Goal: Use online tool/utility: Utilize a website feature to perform a specific function

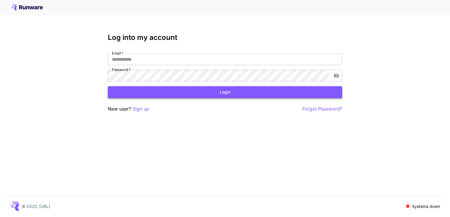
type input "**********"
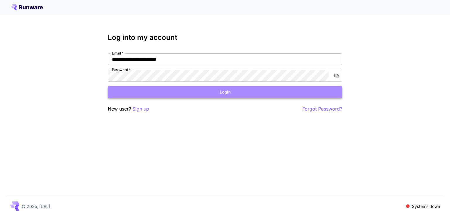
click at [180, 93] on button "Login" at bounding box center [225, 92] width 234 height 12
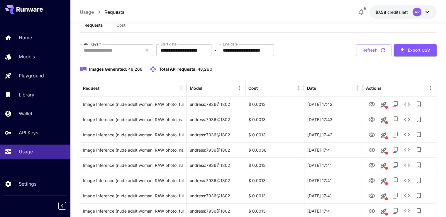
scroll to position [59, 0]
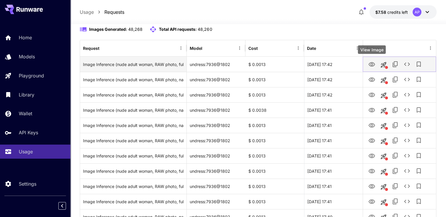
click at [372, 65] on icon "View Image" at bounding box center [371, 64] width 6 height 4
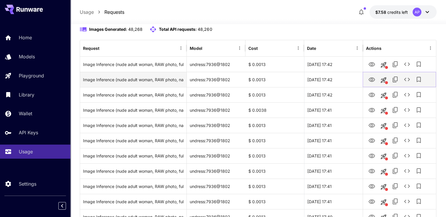
click at [372, 81] on icon "View Image" at bounding box center [371, 79] width 7 height 7
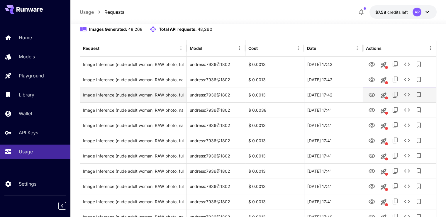
click at [370, 93] on icon "View Image" at bounding box center [371, 94] width 7 height 7
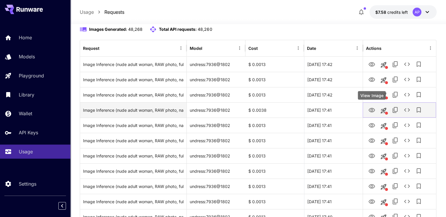
click at [372, 108] on icon "View Image" at bounding box center [371, 110] width 7 height 7
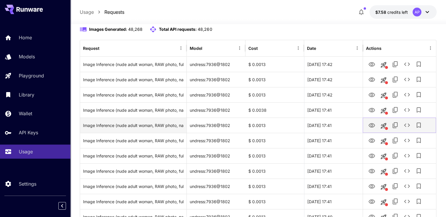
click at [372, 125] on icon "View Image" at bounding box center [371, 125] width 7 height 7
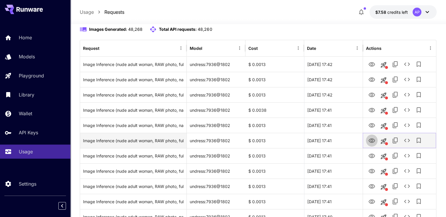
click at [373, 143] on icon "View Image" at bounding box center [371, 140] width 7 height 7
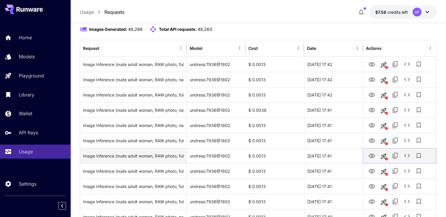
click at [372, 155] on icon "View Image" at bounding box center [371, 156] width 6 height 4
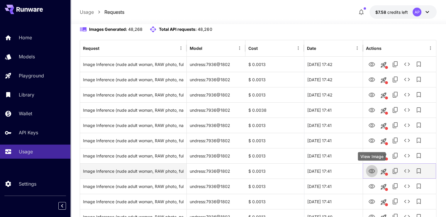
click at [369, 171] on icon "View Image" at bounding box center [371, 171] width 7 height 7
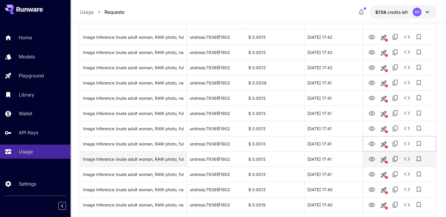
scroll to position [88, 0]
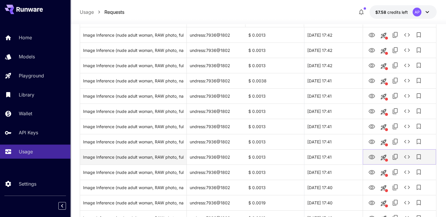
click at [375, 156] on button "View Image" at bounding box center [372, 157] width 12 height 12
click at [371, 157] on icon "View Image" at bounding box center [371, 157] width 7 height 7
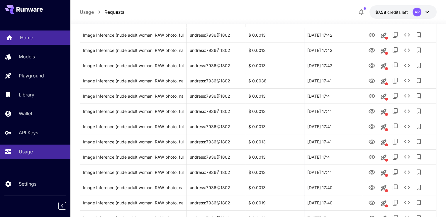
click at [31, 34] on p "Home" at bounding box center [26, 37] width 13 height 7
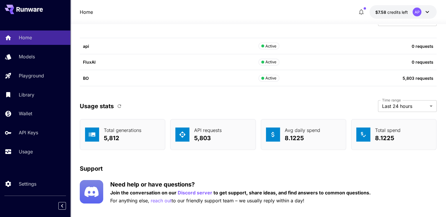
scroll to position [1806, 0]
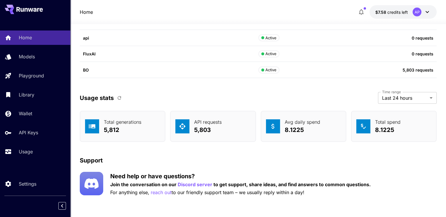
click at [113, 98] on p "Usage stats" at bounding box center [97, 97] width 34 height 9
click at [117, 96] on icon "button" at bounding box center [119, 98] width 4 height 4
click at [24, 41] on p "Home" at bounding box center [26, 37] width 13 height 7
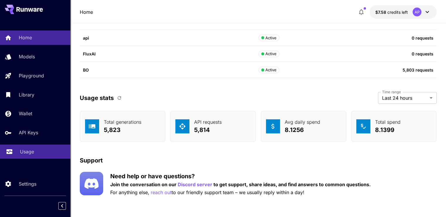
click at [38, 155] on div "Usage" at bounding box center [43, 151] width 46 height 7
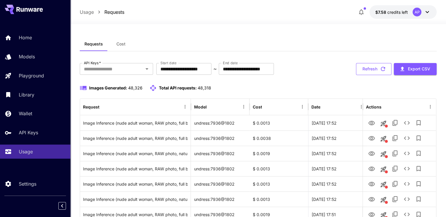
click at [377, 72] on button "Refresh" at bounding box center [373, 69] width 35 height 12
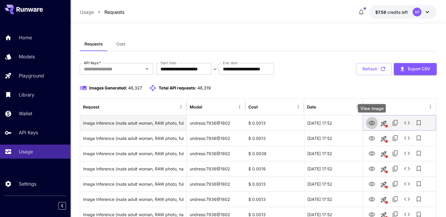
click at [370, 123] on icon "View Image" at bounding box center [371, 123] width 7 height 7
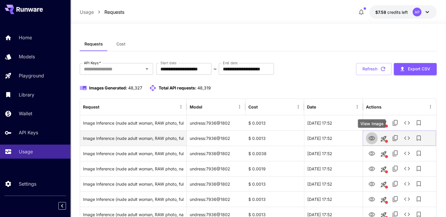
click at [374, 135] on icon "View Image" at bounding box center [371, 138] width 7 height 7
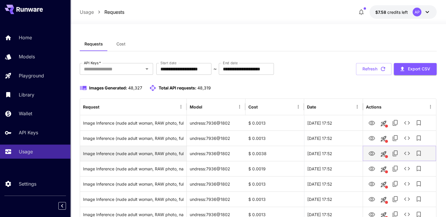
click at [370, 153] on icon "View Image" at bounding box center [371, 153] width 6 height 4
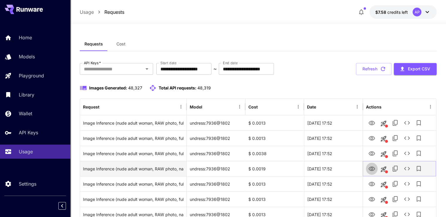
click at [369, 170] on icon "View Image" at bounding box center [371, 168] width 7 height 7
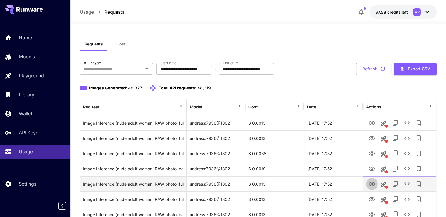
click at [373, 184] on icon "View Image" at bounding box center [371, 183] width 7 height 7
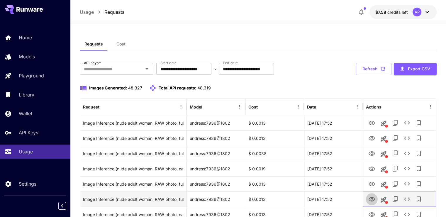
click at [372, 198] on icon "View Image" at bounding box center [371, 199] width 6 height 4
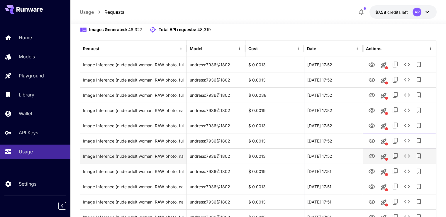
scroll to position [59, 0]
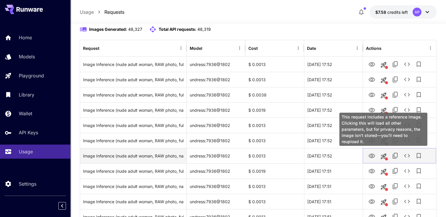
click at [376, 156] on button "View Image" at bounding box center [372, 155] width 12 height 12
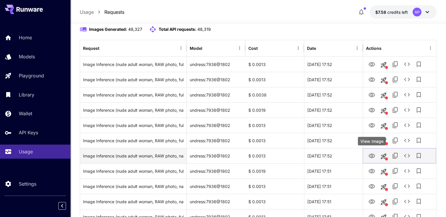
click at [374, 156] on icon "View Image" at bounding box center [371, 156] width 6 height 4
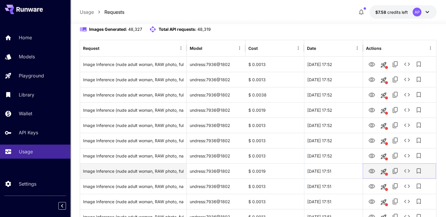
click at [372, 173] on icon "View Image" at bounding box center [371, 171] width 7 height 7
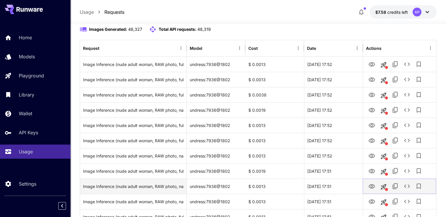
click at [369, 188] on icon "View Image" at bounding box center [371, 186] width 7 height 7
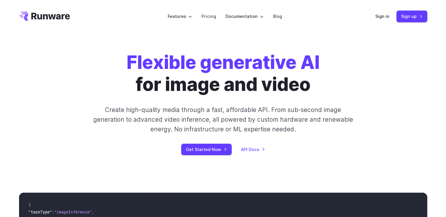
click at [391, 15] on div "Sign in Sign up" at bounding box center [401, 16] width 52 height 11
click at [386, 13] on div "Sign in Sign up" at bounding box center [401, 16] width 52 height 11
click at [384, 16] on link "Sign in" at bounding box center [382, 16] width 14 height 7
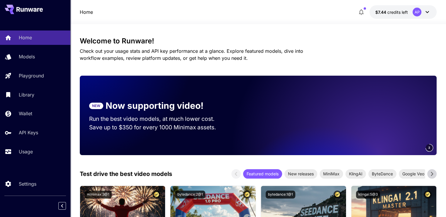
click at [33, 65] on div "Home Models Playground Library Wallet API Keys Usage" at bounding box center [35, 94] width 70 height 128
click at [35, 56] on p "Models" at bounding box center [28, 56] width 16 height 7
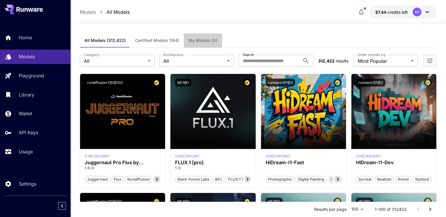
click at [192, 40] on span "My Models (3)" at bounding box center [202, 40] width 29 height 5
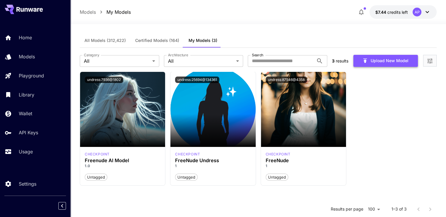
click at [365, 63] on icon "button" at bounding box center [365, 60] width 6 height 6
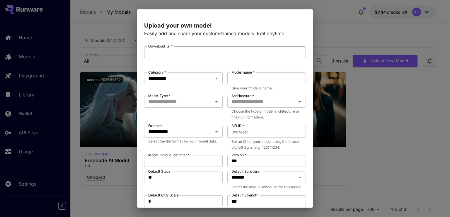
click at [179, 50] on input "Download url   *" at bounding box center [225, 52] width 162 height 12
paste input "**********"
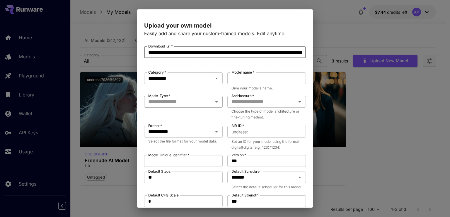
scroll to position [0, 76]
type input "**********"
click at [240, 79] on input "Model name   *" at bounding box center [266, 78] width 79 height 12
click at [187, 50] on input "**********" at bounding box center [222, 52] width 157 height 12
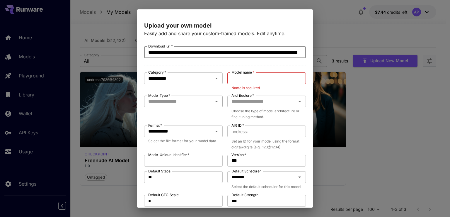
click at [182, 97] on input "Model Type   *" at bounding box center [178, 101] width 65 height 8
click at [182, 116] on li "Base" at bounding box center [182, 115] width 76 height 11
click at [248, 78] on input "Model name   *" at bounding box center [266, 78] width 79 height 12
paste input "**********"
type input "**********"
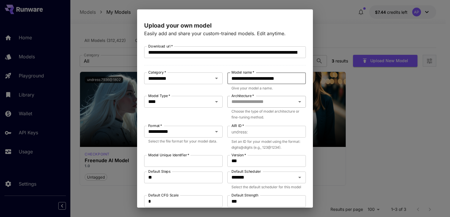
click at [253, 98] on input "Architecture   *" at bounding box center [261, 102] width 65 height 8
click at [264, 100] on input "Architecture   *" at bounding box center [261, 102] width 65 height 8
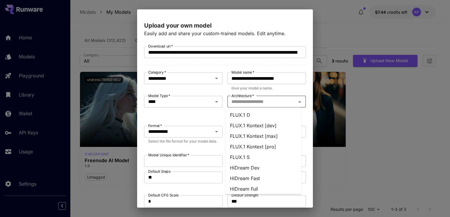
click at [264, 113] on li "FLUX.1 D" at bounding box center [263, 115] width 76 height 11
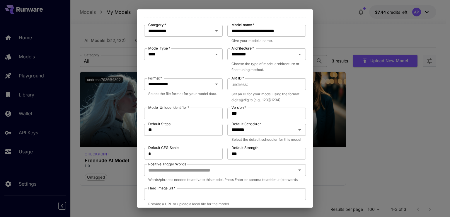
scroll to position [59, 0]
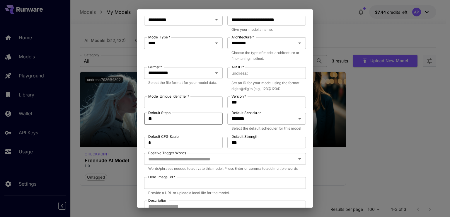
drag, startPoint x: 173, startPoint y: 120, endPoint x: 148, endPoint y: 119, distance: 25.2
click at [148, 119] on input "**" at bounding box center [183, 119] width 79 height 12
type input "**"
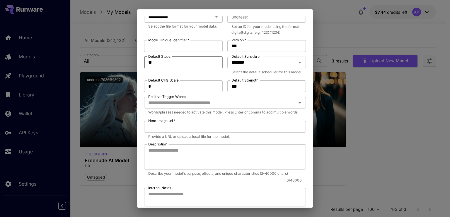
scroll to position [117, 0]
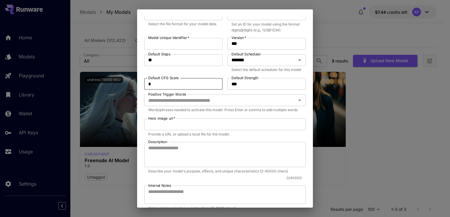
drag, startPoint x: 176, startPoint y: 91, endPoint x: 143, endPoint y: 90, distance: 33.4
click at [143, 90] on div "**********" at bounding box center [225, 111] width 176 height 191
type input "*"
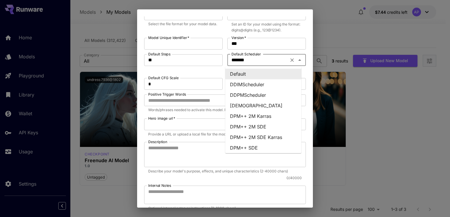
click at [253, 60] on input "*******" at bounding box center [258, 60] width 58 height 8
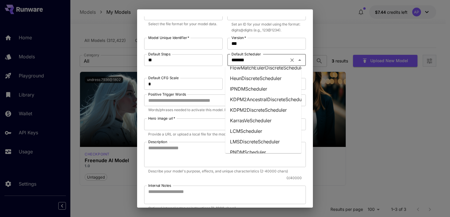
scroll to position [147, 0]
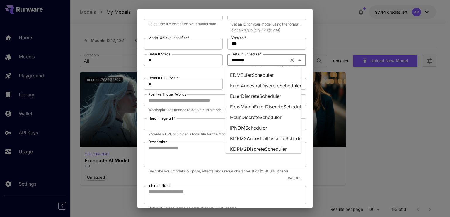
click at [268, 85] on li "EulerAncestralDiscreteScheduler" at bounding box center [263, 85] width 76 height 11
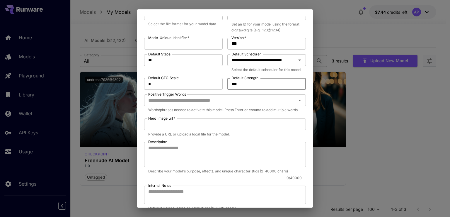
drag, startPoint x: 260, startPoint y: 91, endPoint x: 223, endPoint y: 92, distance: 36.9
click at [223, 92] on div "**********" at bounding box center [225, 84] width 162 height 311
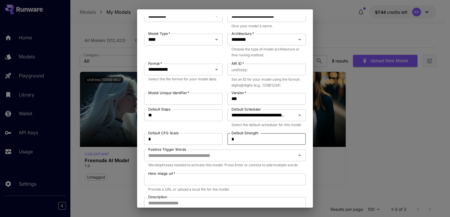
scroll to position [59, 0]
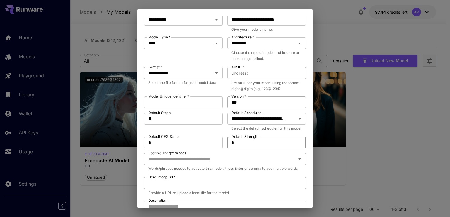
type input "*"
drag, startPoint x: 246, startPoint y: 102, endPoint x: 220, endPoint y: 102, distance: 25.5
click at [220, 102] on div "**********" at bounding box center [225, 143] width 162 height 311
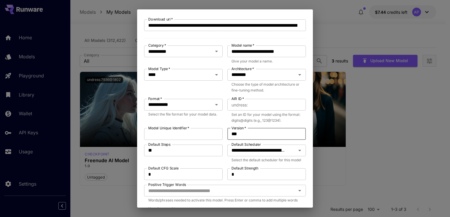
scroll to position [29, 0]
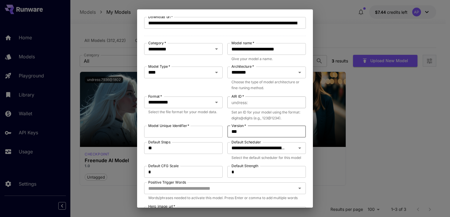
type input "***"
click at [253, 105] on input "AIR ID   *" at bounding box center [278, 102] width 56 height 12
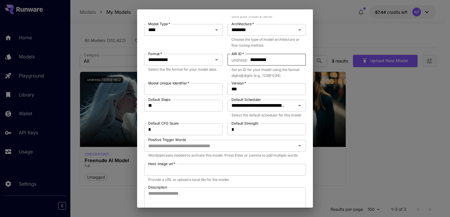
scroll to position [88, 0]
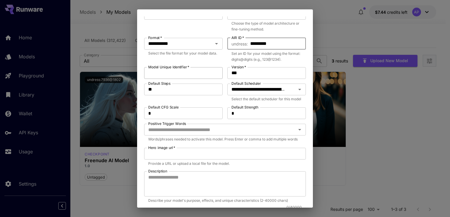
type input "*********"
click at [188, 75] on input "Model Unique Identifier   *" at bounding box center [183, 73] width 79 height 12
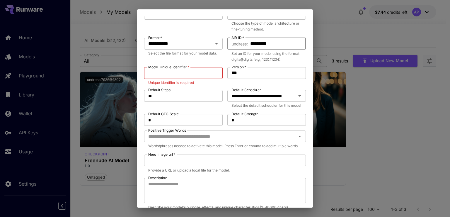
drag, startPoint x: 285, startPoint y: 43, endPoint x: 246, endPoint y: 42, distance: 38.7
click at [246, 42] on div "​ undress : ********* AIR ID   *" at bounding box center [266, 44] width 79 height 12
click at [173, 71] on input "Model Unique Identifier   *" at bounding box center [183, 73] width 79 height 12
paste input "*********"
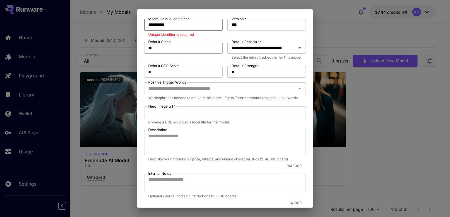
scroll to position [147, 0]
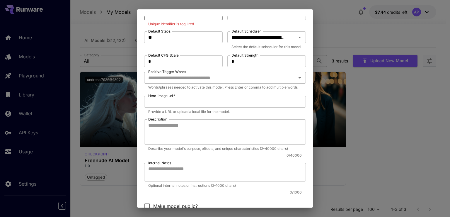
type input "*********"
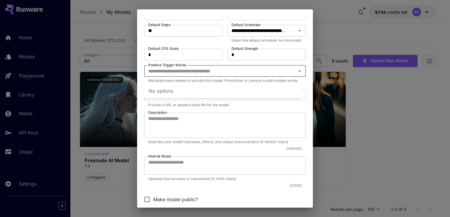
click at [195, 77] on div "Positive Trigger Words" at bounding box center [225, 71] width 162 height 12
click at [216, 101] on input "Hero image url   *" at bounding box center [225, 95] width 162 height 12
paste input "**********"
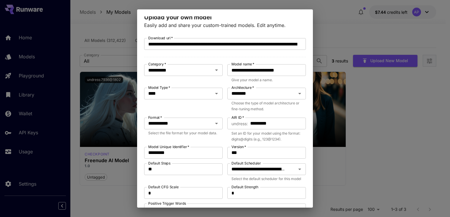
scroll to position [0, 0]
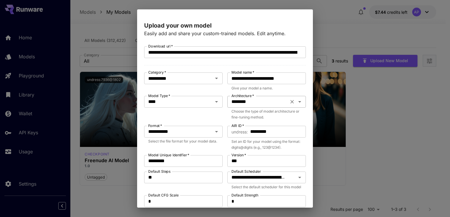
type input "**********"
click at [268, 105] on input "********" at bounding box center [258, 102] width 58 height 8
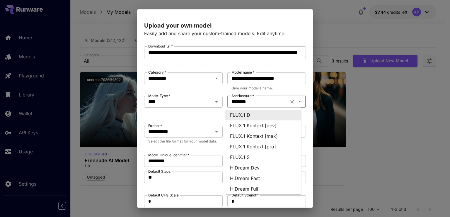
click at [294, 86] on p "Give your model a name." at bounding box center [266, 88] width 70 height 6
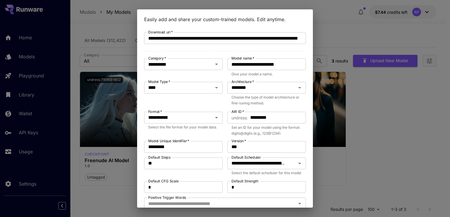
scroll to position [29, 0]
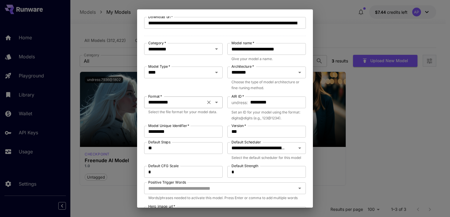
click at [209, 100] on icon "Clear" at bounding box center [209, 102] width 6 height 6
click at [214, 100] on icon "Open" at bounding box center [216, 102] width 7 height 7
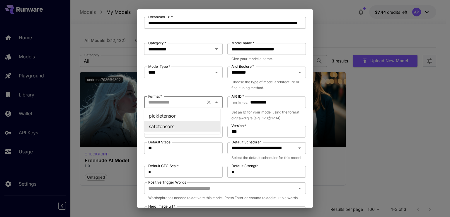
click at [197, 123] on li "safetensors" at bounding box center [182, 126] width 76 height 11
type input "**********"
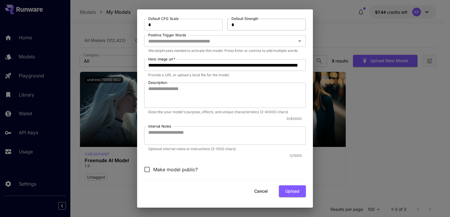
scroll to position [189, 0]
click at [285, 187] on button "Upload" at bounding box center [292, 191] width 27 height 12
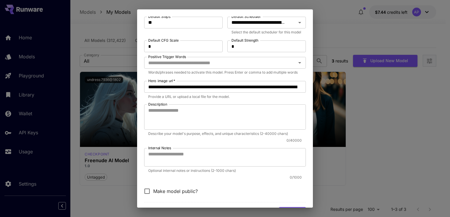
scroll to position [0, 0]
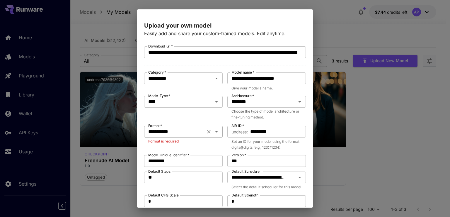
click at [200, 130] on input "**********" at bounding box center [175, 131] width 58 height 8
click at [169, 155] on li "safetensors" at bounding box center [182, 155] width 76 height 11
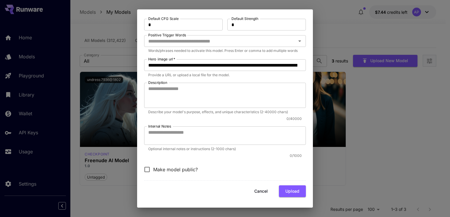
scroll to position [188, 0]
click at [292, 189] on button "Upload" at bounding box center [292, 191] width 27 height 12
click at [228, 154] on p "0 / 1000" at bounding box center [223, 156] width 158 height 6
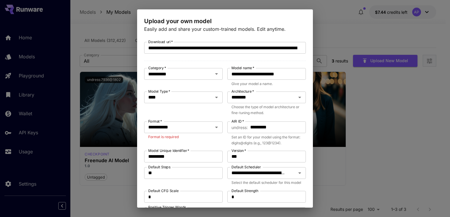
scroll to position [0, 0]
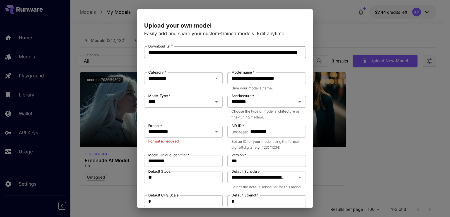
click at [238, 51] on input "**********" at bounding box center [222, 52] width 157 height 12
click at [263, 38] on div "**********" at bounding box center [225, 197] width 162 height 352
click at [194, 134] on input "**********" at bounding box center [175, 131] width 58 height 8
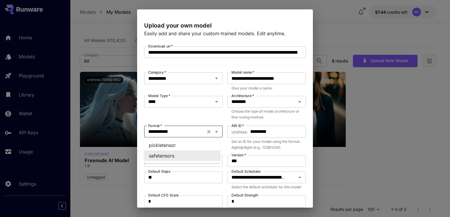
click at [173, 154] on li "safetensors" at bounding box center [182, 155] width 76 height 11
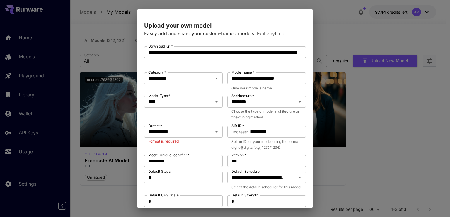
click at [247, 143] on p "Set an ID for your model using the format: digits@digits (e.g., 123@1234)." at bounding box center [266, 145] width 70 height 12
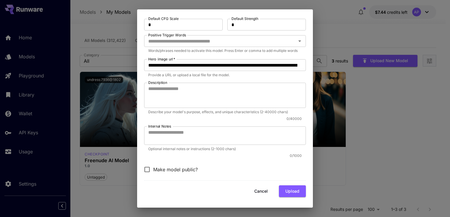
scroll to position [188, 0]
click at [286, 191] on button "Upload" at bounding box center [292, 191] width 27 height 12
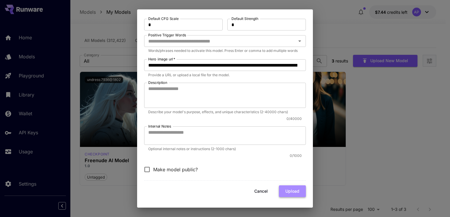
click at [286, 191] on button "Upload" at bounding box center [292, 191] width 27 height 12
click at [283, 189] on button "Upload" at bounding box center [292, 191] width 27 height 12
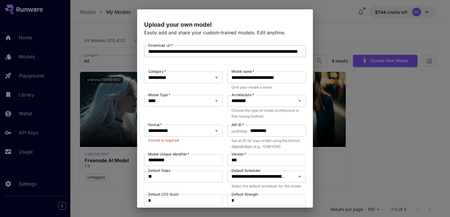
scroll to position [0, 0]
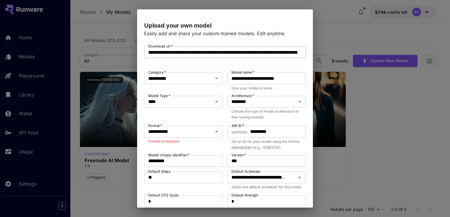
click at [231, 50] on input "**********" at bounding box center [222, 52] width 157 height 12
click at [226, 51] on input "**********" at bounding box center [222, 52] width 157 height 12
click at [256, 76] on input "**********" at bounding box center [266, 78] width 79 height 12
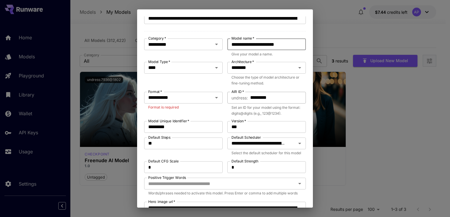
scroll to position [59, 0]
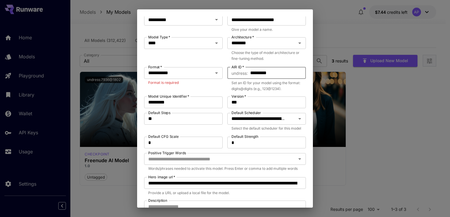
drag, startPoint x: 284, startPoint y: 71, endPoint x: 234, endPoint y: 71, distance: 50.4
click at [234, 71] on div "​ undress : ********* AIR ID   *" at bounding box center [266, 73] width 79 height 12
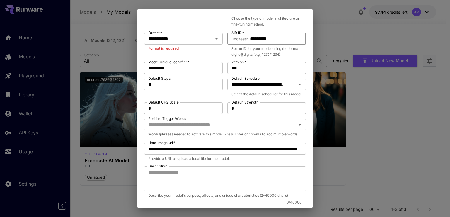
scroll to position [176, 0]
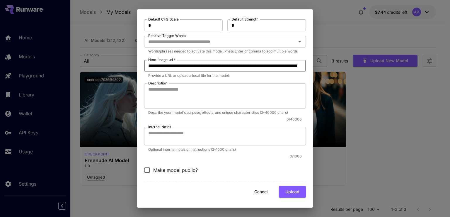
click at [219, 71] on input "**********" at bounding box center [222, 66] width 157 height 12
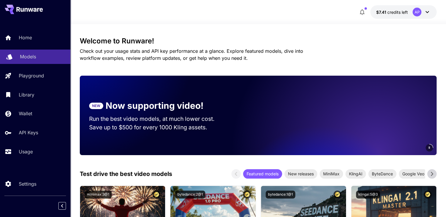
click at [28, 59] on p "Models" at bounding box center [28, 56] width 16 height 7
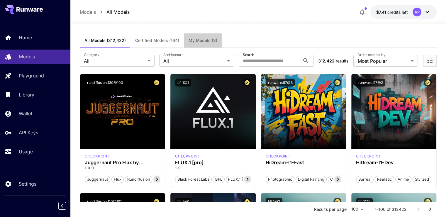
click at [204, 39] on span "My Models (3)" at bounding box center [202, 40] width 29 height 5
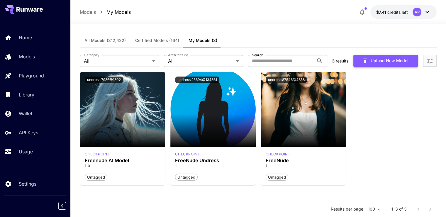
click at [379, 63] on button "Upload New Model" at bounding box center [385, 61] width 64 height 12
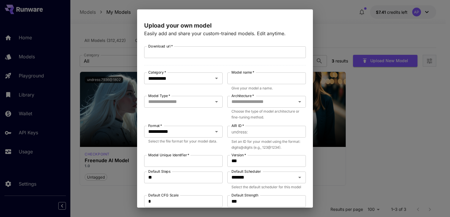
click at [222, 43] on div "**********" at bounding box center [225, 197] width 162 height 352
click at [218, 51] on input "Download url   *" at bounding box center [225, 52] width 162 height 12
paste input "**********"
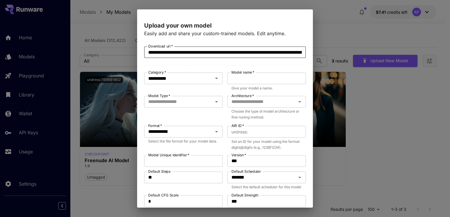
scroll to position [0, 76]
type input "**********"
click at [172, 99] on input "Model Type   *" at bounding box center [178, 102] width 65 height 8
click at [165, 116] on li "Base" at bounding box center [182, 115] width 76 height 11
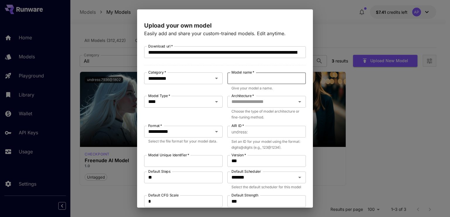
click at [275, 75] on input "Model name   *" at bounding box center [266, 78] width 79 height 12
paste input "**********"
type input "**********"
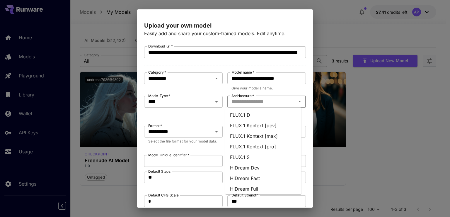
click at [246, 101] on input "Architecture   *" at bounding box center [261, 102] width 65 height 8
click at [251, 116] on li "FLUX.1 D" at bounding box center [263, 115] width 76 height 11
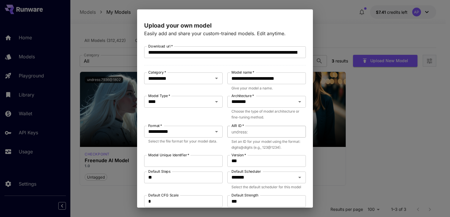
click at [260, 130] on input "AIR ID   *" at bounding box center [278, 132] width 56 height 12
paste input "*********"
type input "*********"
click at [183, 157] on label "Model Unique Identifier   *" at bounding box center [168, 154] width 41 height 5
click at [183, 157] on input "Model Unique Identifier   *" at bounding box center [183, 161] width 79 height 12
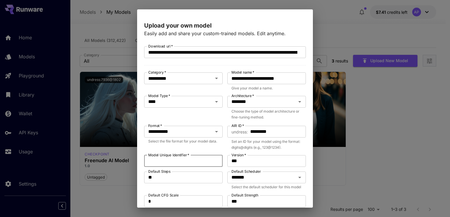
click at [178, 161] on input "Model Unique Identifier   *" at bounding box center [183, 161] width 79 height 12
paste input "*********"
type input "*********"
drag, startPoint x: 247, startPoint y: 165, endPoint x: 219, endPoint y: 158, distance: 28.7
click at [219, 158] on div "**********" at bounding box center [225, 201] width 162 height 311
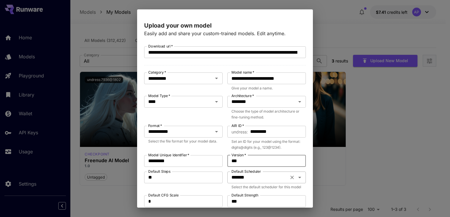
type input "***"
click at [236, 174] on input "*******" at bounding box center [258, 177] width 58 height 8
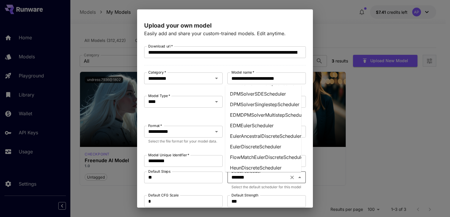
scroll to position [117, 0]
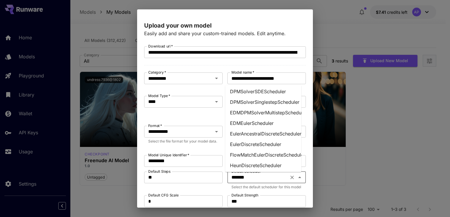
click at [255, 134] on li "EulerAncestralDiscreteScheduler" at bounding box center [263, 133] width 76 height 11
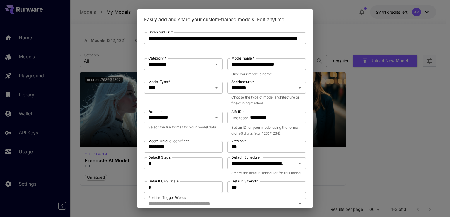
scroll to position [59, 0]
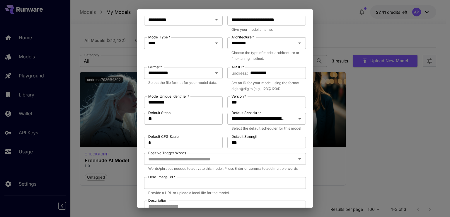
drag, startPoint x: 170, startPoint y: 114, endPoint x: 149, endPoint y: 115, distance: 20.5
click at [149, 115] on label "Default Steps" at bounding box center [159, 112] width 22 height 5
click at [149, 115] on input "**" at bounding box center [183, 119] width 79 height 12
drag, startPoint x: 156, startPoint y: 118, endPoint x: 150, endPoint y: 119, distance: 6.2
click at [150, 119] on input "**" at bounding box center [183, 119] width 79 height 12
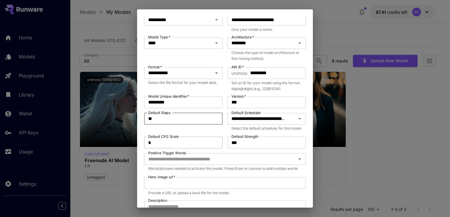
type input "**"
drag, startPoint x: 176, startPoint y: 146, endPoint x: 138, endPoint y: 147, distance: 38.1
click at [138, 147] on div "**********" at bounding box center [225, 111] width 176 height 191
type input "*"
drag, startPoint x: 248, startPoint y: 153, endPoint x: 209, endPoint y: 150, distance: 39.4
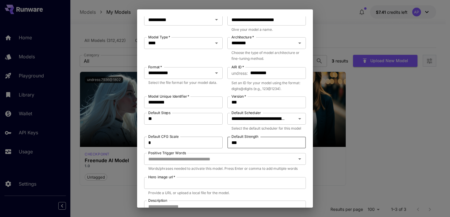
click at [209, 150] on div "**********" at bounding box center [225, 143] width 162 height 311
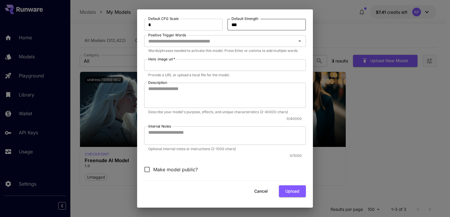
scroll to position [189, 0]
type input "***"
click at [183, 62] on input "Hero image url   *" at bounding box center [225, 65] width 162 height 12
paste input "**********"
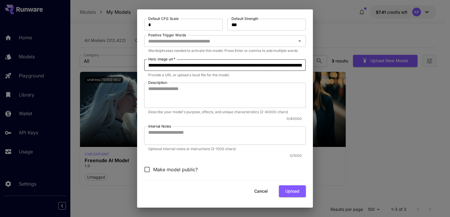
scroll to position [0, 158]
type input "**********"
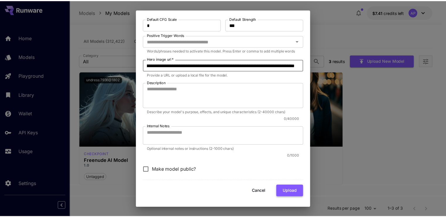
scroll to position [0, 0]
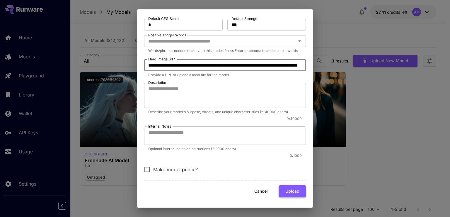
click at [279, 190] on button "Upload" at bounding box center [292, 191] width 27 height 12
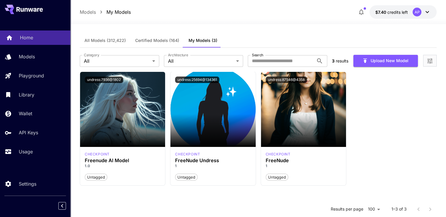
click at [23, 35] on p "Home" at bounding box center [26, 37] width 13 height 7
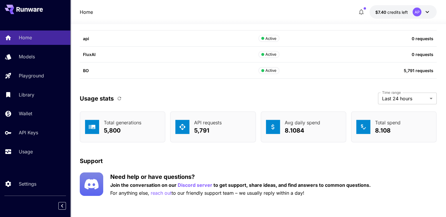
scroll to position [1806, 0]
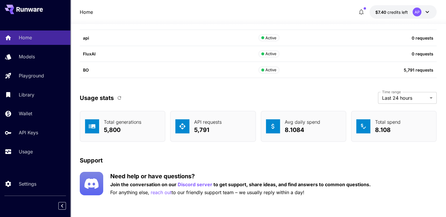
click at [117, 100] on button "button" at bounding box center [119, 98] width 10 height 10
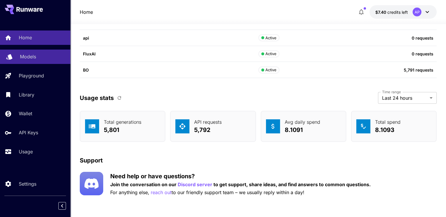
click at [33, 56] on p "Models" at bounding box center [28, 56] width 16 height 7
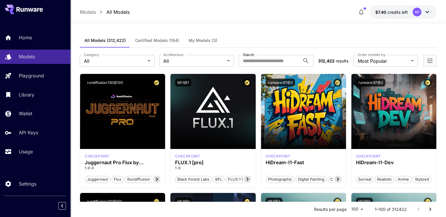
click at [199, 43] on button "My Models (3)" at bounding box center [203, 40] width 38 height 14
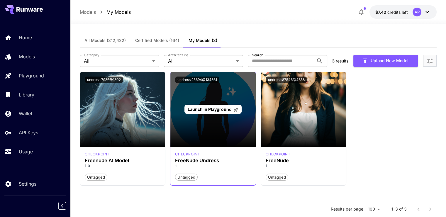
click at [241, 91] on div "Launch in Playground" at bounding box center [212, 109] width 85 height 75
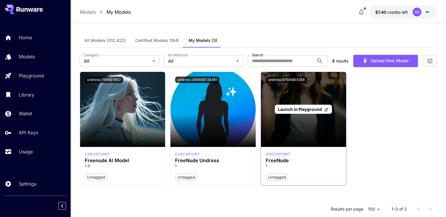
click at [318, 92] on div "Launch in Playground" at bounding box center [303, 109] width 85 height 75
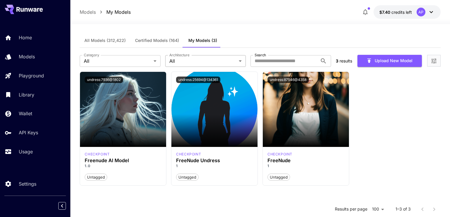
click at [222, 62] on body "Home Models Playground Library Wallet API Keys Usage Settings Models My Models …" at bounding box center [225, 160] width 450 height 321
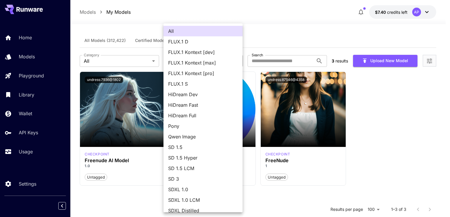
click at [136, 59] on div at bounding box center [225, 108] width 450 height 217
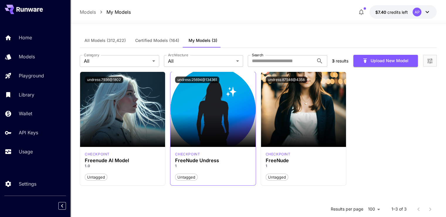
click at [213, 169] on div "Untagged" at bounding box center [213, 174] width 76 height 12
click at [212, 168] on p "1" at bounding box center [213, 165] width 76 height 5
click at [427, 57] on icon "Open more filters" at bounding box center [429, 60] width 7 height 7
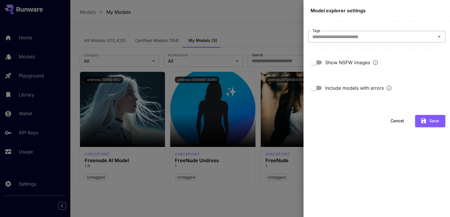
click at [372, 34] on input "Tags" at bounding box center [372, 37] width 124 height 8
click at [350, 116] on main "Tags Tags Show NSFW images Include models with errors Cancel Save" at bounding box center [377, 118] width 147 height 195
click at [261, 118] on div at bounding box center [225, 108] width 450 height 217
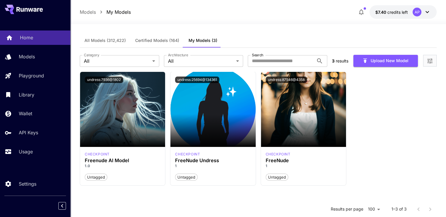
click at [37, 31] on link "Home" at bounding box center [35, 37] width 70 height 14
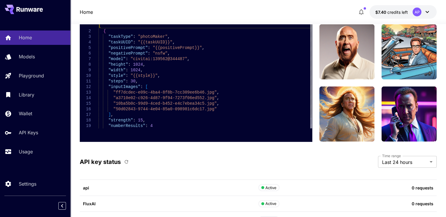
scroll to position [1806, 0]
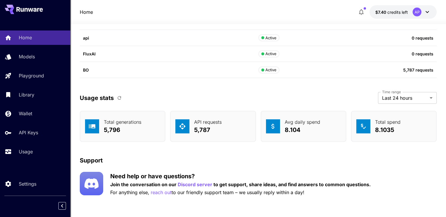
click at [113, 93] on p "Usage stats" at bounding box center [97, 97] width 34 height 9
click at [118, 95] on icon "button" at bounding box center [119, 97] width 5 height 5
click at [37, 142] on div "Home Models Playground Library Wallet API Keys Usage" at bounding box center [35, 94] width 70 height 128
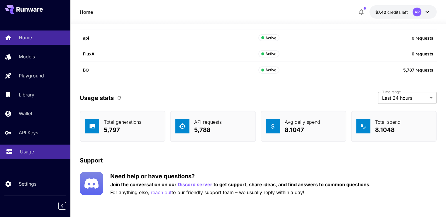
click at [34, 147] on link "Usage" at bounding box center [35, 151] width 70 height 14
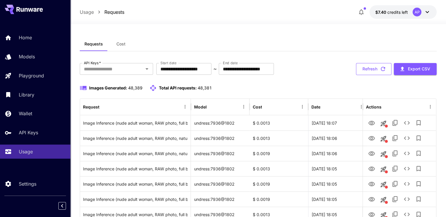
click at [384, 67] on icon "button" at bounding box center [382, 69] width 6 height 6
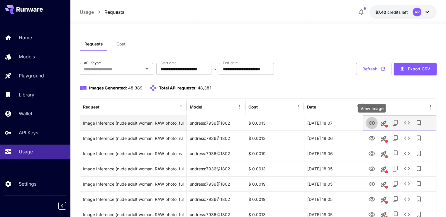
click at [371, 119] on link "View Image" at bounding box center [371, 122] width 7 height 7
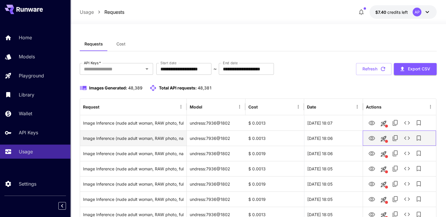
click at [365, 137] on div at bounding box center [398, 137] width 73 height 15
click at [369, 137] on icon "View Image" at bounding box center [371, 138] width 6 height 4
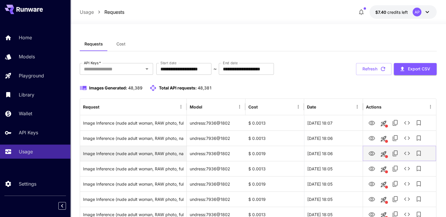
click at [370, 151] on icon "View Image" at bounding box center [371, 153] width 6 height 4
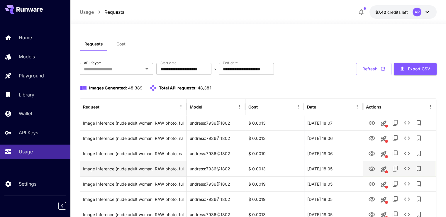
click at [373, 166] on icon "View Image" at bounding box center [371, 168] width 7 height 7
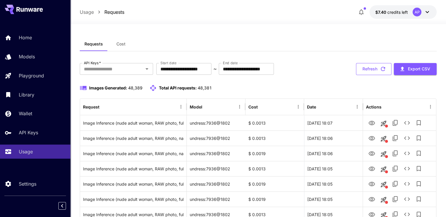
click at [376, 73] on button "Refresh" at bounding box center [373, 69] width 35 height 12
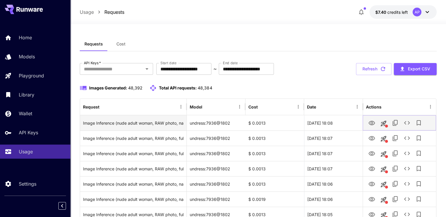
click at [371, 120] on icon "View Image" at bounding box center [371, 123] width 7 height 7
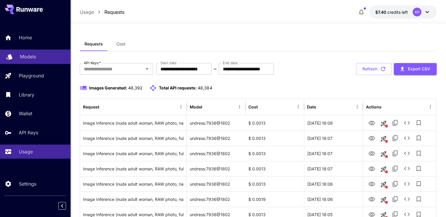
click at [28, 57] on p "Models" at bounding box center [28, 56] width 16 height 7
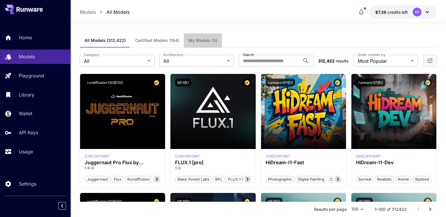
click at [193, 40] on span "My Models (3)" at bounding box center [202, 40] width 29 height 5
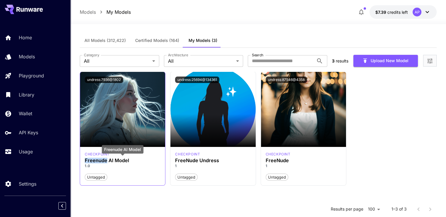
drag, startPoint x: 83, startPoint y: 158, endPoint x: 105, endPoint y: 158, distance: 22.9
click at [105, 158] on div "checkpoint Freenude AI Model 1.0 Untagged" at bounding box center [122, 166] width 85 height 39
copy h3 "Freenude"
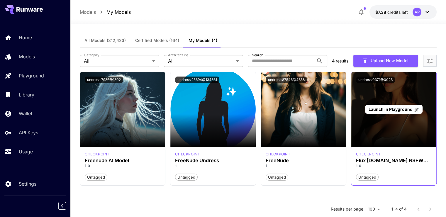
click at [391, 105] on div "Launch in Playground" at bounding box center [393, 109] width 57 height 9
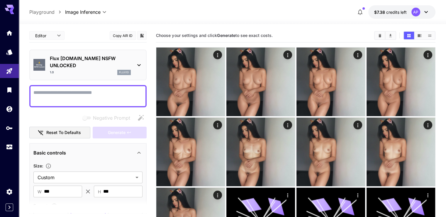
click at [96, 89] on textarea "Negative Prompt" at bounding box center [87, 96] width 109 height 14
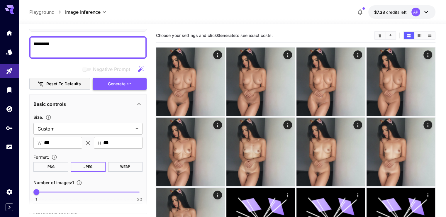
scroll to position [117, 0]
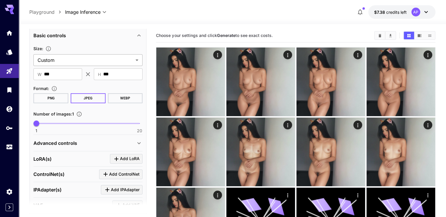
type textarea "*********"
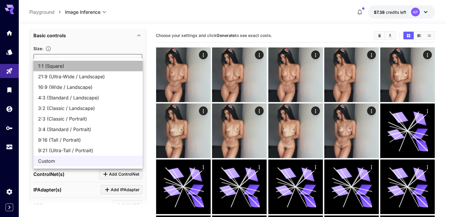
click at [66, 68] on span "1:1 (Square)" at bounding box center [88, 65] width 100 height 7
type input "**********"
type input "****"
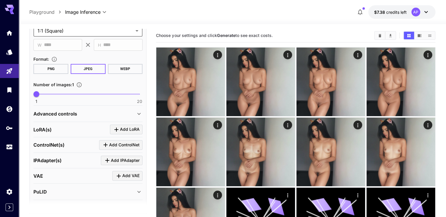
click at [86, 110] on div "Advanced controls" at bounding box center [84, 113] width 102 height 7
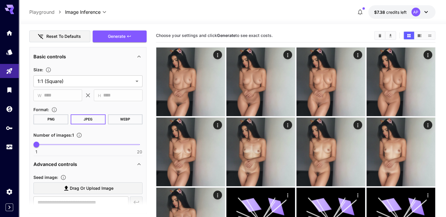
scroll to position [0, 0]
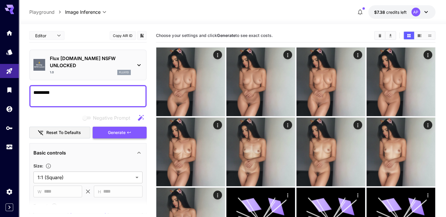
click at [120, 129] on span "Generate" at bounding box center [117, 132] width 18 height 7
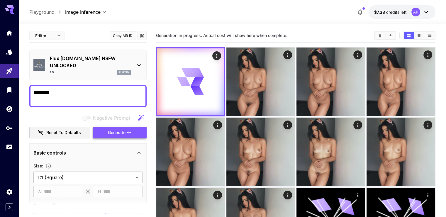
click at [134, 127] on button "Generate" at bounding box center [120, 133] width 54 height 12
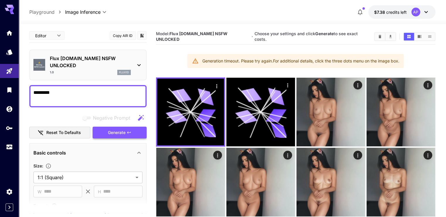
click at [103, 127] on button "Generate" at bounding box center [120, 133] width 54 height 12
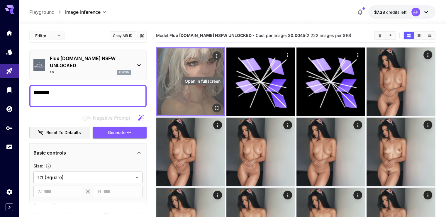
click at [214, 105] on icon "Open in fullscreen" at bounding box center [217, 108] width 6 height 6
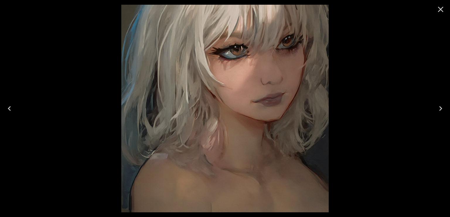
click at [438, 8] on icon "Close" at bounding box center [440, 9] width 9 height 9
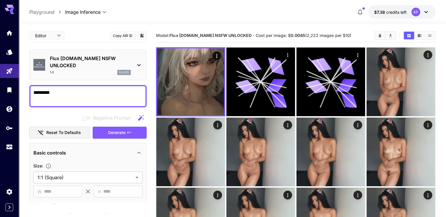
drag, startPoint x: 61, startPoint y: 82, endPoint x: 34, endPoint y: 82, distance: 27.3
click at [34, 89] on textarea "*********" at bounding box center [87, 96] width 109 height 14
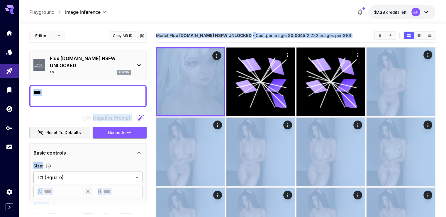
drag, startPoint x: 86, startPoint y: 88, endPoint x: 22, endPoint y: 86, distance: 63.6
click at [59, 89] on textarea "****" at bounding box center [87, 96] width 109 height 14
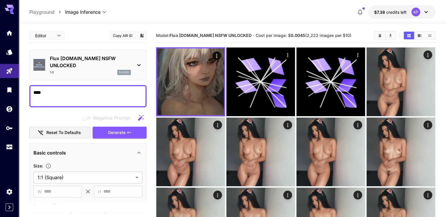
drag, startPoint x: 62, startPoint y: 85, endPoint x: 28, endPoint y: 85, distance: 34.3
type textarea "*****"
click at [128, 130] on icon "button" at bounding box center [129, 132] width 5 height 5
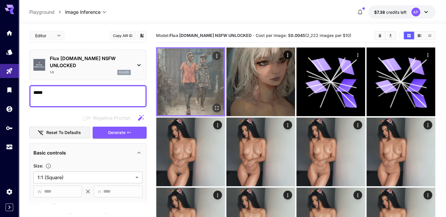
click at [212, 103] on button "Open in fullscreen" at bounding box center [216, 107] width 9 height 9
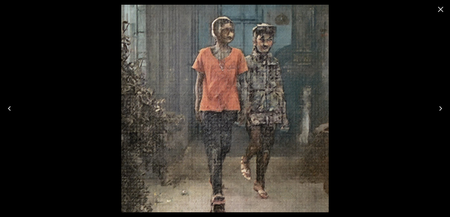
click at [441, 11] on icon "Close" at bounding box center [440, 9] width 9 height 9
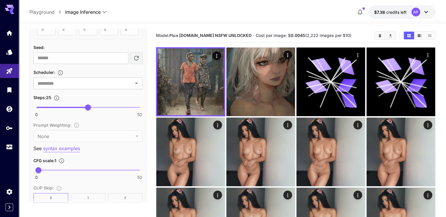
scroll to position [352, 0]
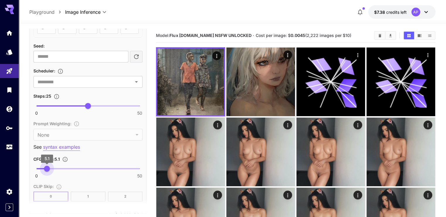
type input "*"
drag, startPoint x: 51, startPoint y: 159, endPoint x: 47, endPoint y: 159, distance: 4.2
click at [47, 164] on span "0 50 5" at bounding box center [87, 168] width 103 height 9
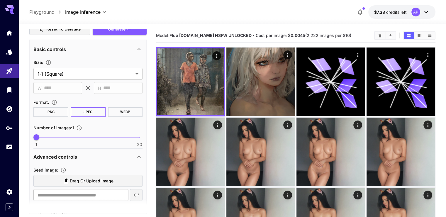
scroll to position [0, 0]
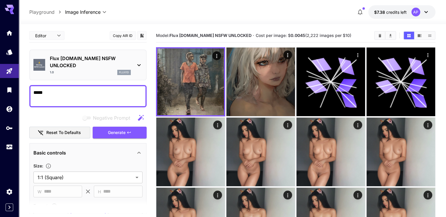
click at [34, 89] on textarea "*****" at bounding box center [87, 96] width 109 height 14
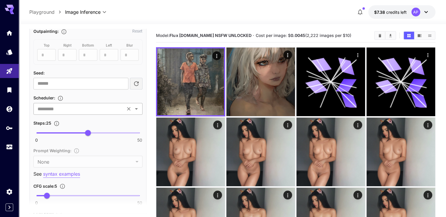
scroll to position [322, 0]
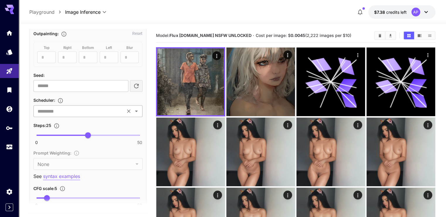
type textarea "**********"
click at [86, 107] on input "text" at bounding box center [79, 111] width 88 height 8
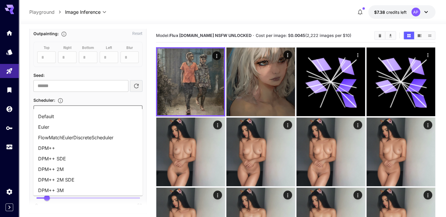
click at [78, 127] on li "Euler" at bounding box center [87, 127] width 109 height 11
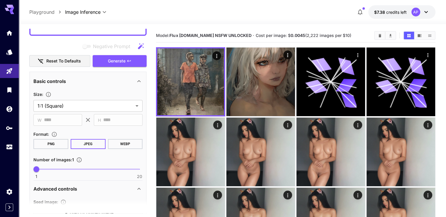
scroll to position [0, 0]
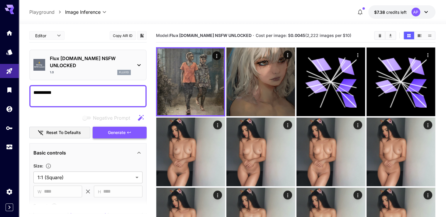
click at [134, 128] on button "Generate" at bounding box center [120, 133] width 54 height 12
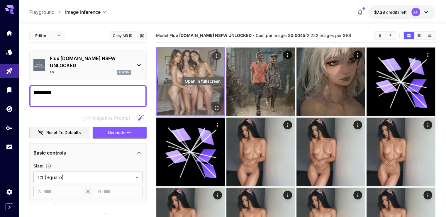
click at [214, 105] on icon "Open in fullscreen" at bounding box center [217, 108] width 6 height 6
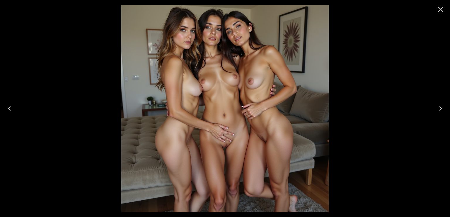
click at [444, 6] on icon "Close" at bounding box center [440, 9] width 9 height 9
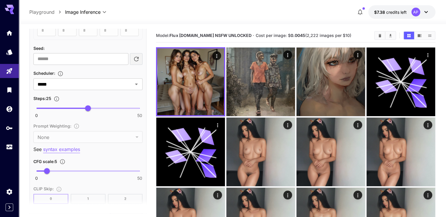
scroll to position [352, 0]
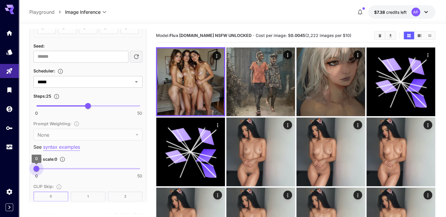
drag, startPoint x: 45, startPoint y: 159, endPoint x: 32, endPoint y: 159, distance: 13.2
click at [33, 166] on span "0" at bounding box center [36, 169] width 6 height 6
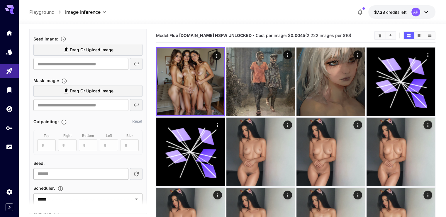
scroll to position [381, 0]
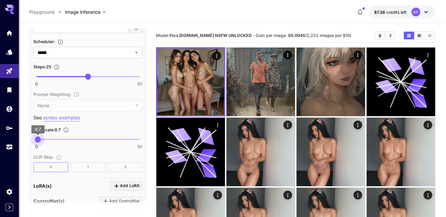
type input "*"
click at [38, 136] on span "1" at bounding box center [38, 139] width 6 height 6
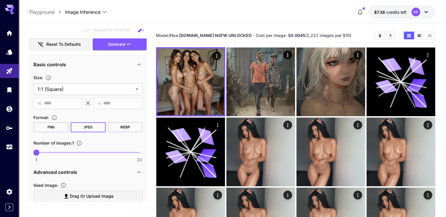
scroll to position [0, 0]
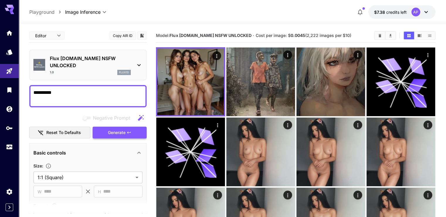
click at [113, 129] on button "Generate" at bounding box center [120, 133] width 54 height 12
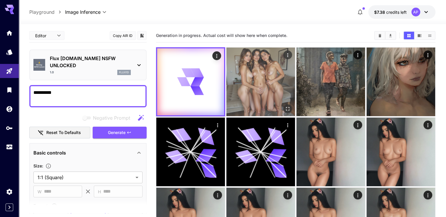
click at [235, 84] on img at bounding box center [260, 81] width 69 height 69
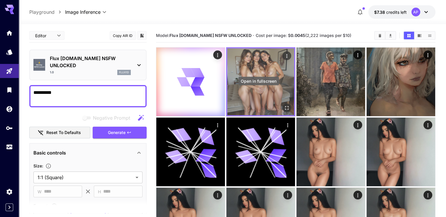
click at [282, 103] on button "Open in fullscreen" at bounding box center [286, 107] width 9 height 9
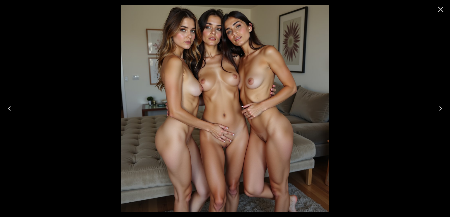
click at [440, 12] on icon "Close" at bounding box center [440, 9] width 9 height 9
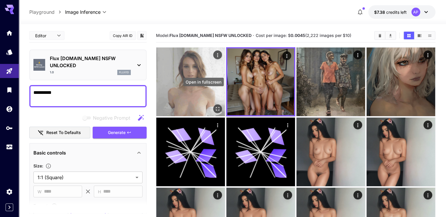
click at [216, 107] on icon "Open in fullscreen" at bounding box center [218, 109] width 4 height 4
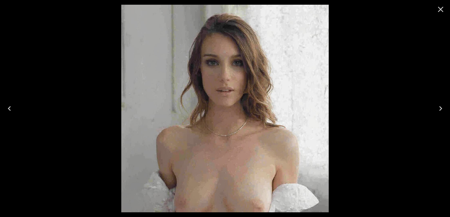
click at [441, 10] on icon "Close" at bounding box center [441, 10] width 6 height 6
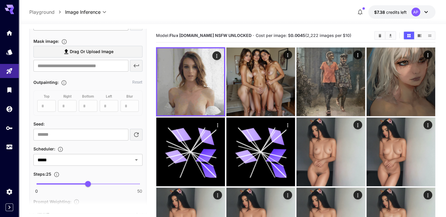
scroll to position [352, 0]
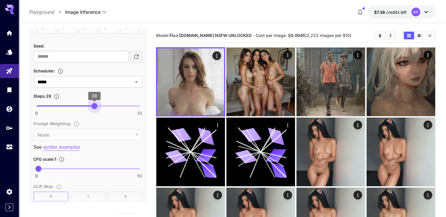
drag, startPoint x: 89, startPoint y: 97, endPoint x: 94, endPoint y: 98, distance: 4.5
click at [94, 103] on span "28" at bounding box center [94, 106] width 6 height 6
type input "**"
drag, startPoint x: 96, startPoint y: 100, endPoint x: 105, endPoint y: 100, distance: 9.4
click at [105, 103] on span "33" at bounding box center [105, 106] width 6 height 6
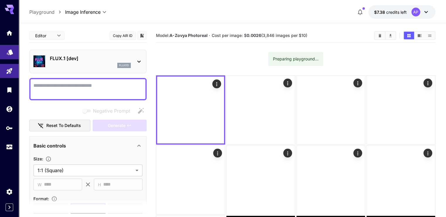
click at [11, 52] on icon "Models" at bounding box center [10, 50] width 6 height 6
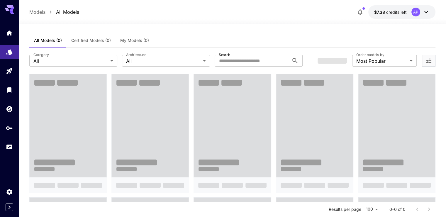
click at [127, 40] on span "My Models (0)" at bounding box center [134, 40] width 29 height 5
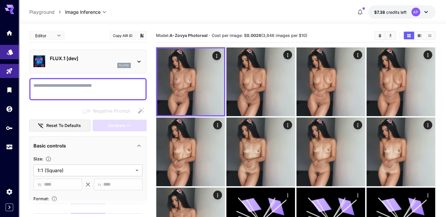
click at [7, 55] on link at bounding box center [9, 52] width 19 height 14
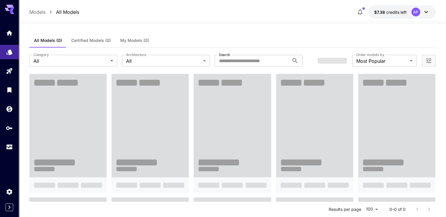
click at [134, 44] on button "My Models (0)" at bounding box center [134, 40] width 38 height 14
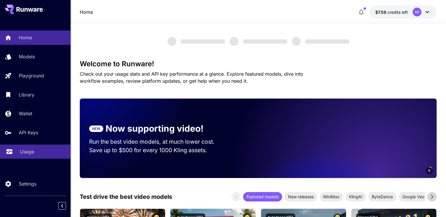
click at [39, 152] on div "Usage" at bounding box center [43, 151] width 46 height 7
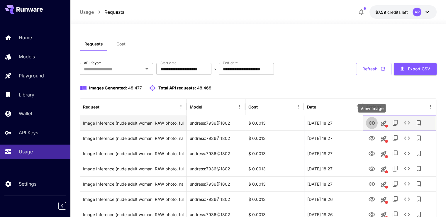
click at [368, 124] on icon "View Image" at bounding box center [371, 123] width 7 height 7
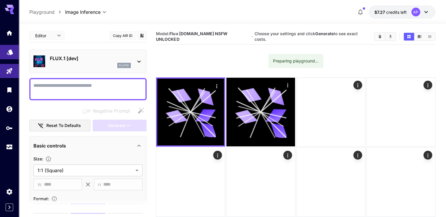
click at [11, 47] on icon "Models" at bounding box center [9, 50] width 7 height 7
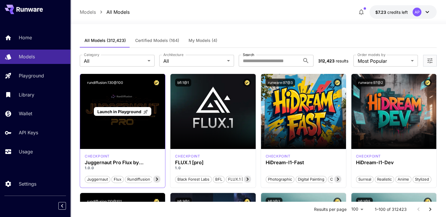
click at [127, 113] on span "Launch in Playground" at bounding box center [119, 111] width 44 height 5
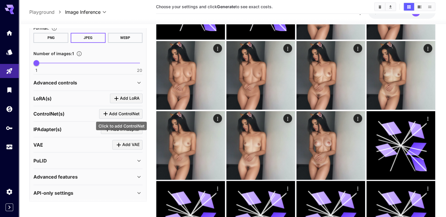
scroll to position [172, 0]
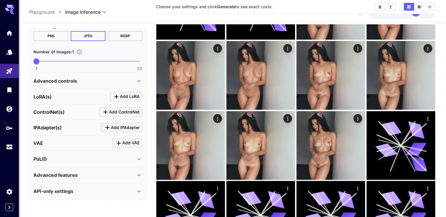
click at [49, 93] on p "LoRA(s)" at bounding box center [42, 96] width 18 height 7
click at [57, 83] on p "Advanced controls" at bounding box center [55, 80] width 44 height 7
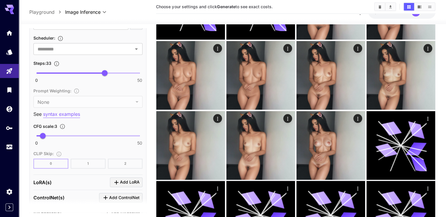
scroll to position [0, 0]
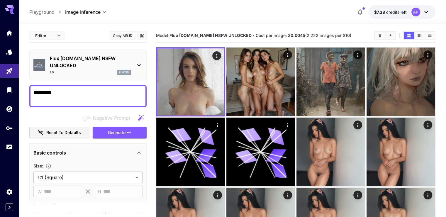
scroll to position [352, 0]
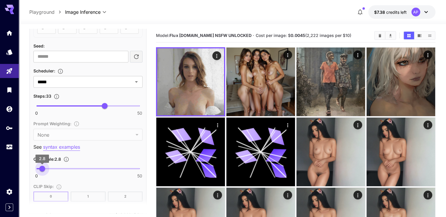
type input "*"
click at [42, 166] on span "3" at bounding box center [43, 169] width 6 height 6
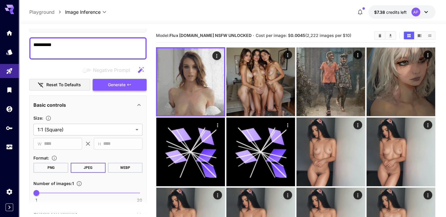
scroll to position [29, 0]
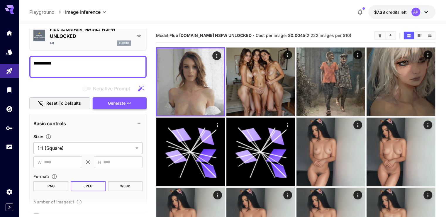
click at [124, 100] on span "Generate" at bounding box center [117, 103] width 18 height 7
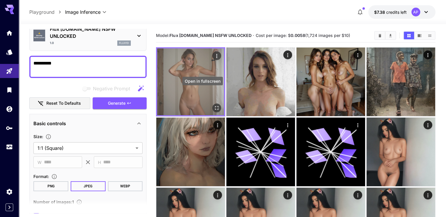
click at [214, 105] on icon "Open in fullscreen" at bounding box center [217, 108] width 6 height 6
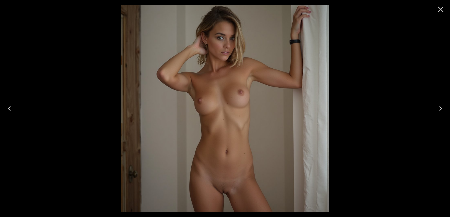
click at [442, 7] on icon "Close" at bounding box center [440, 9] width 9 height 9
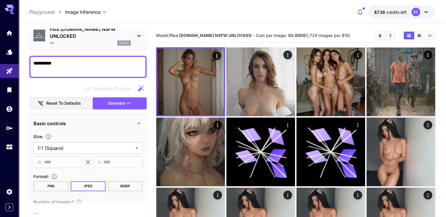
click at [91, 60] on textarea "**********" at bounding box center [87, 67] width 109 height 14
click at [103, 97] on button "Generate" at bounding box center [120, 103] width 54 height 12
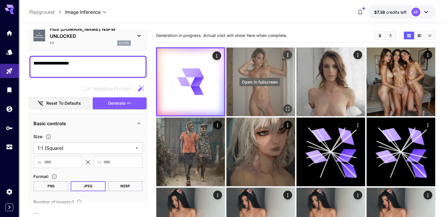
click at [283, 104] on div "Open in fullscreen" at bounding box center [287, 108] width 9 height 9
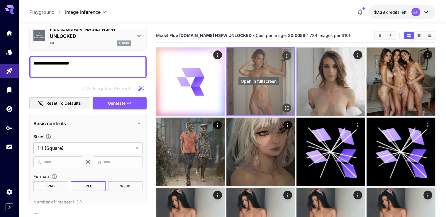
click at [284, 105] on icon "Open in fullscreen" at bounding box center [287, 108] width 6 height 6
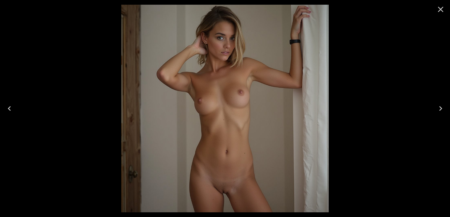
click at [441, 8] on icon "Close" at bounding box center [440, 9] width 9 height 9
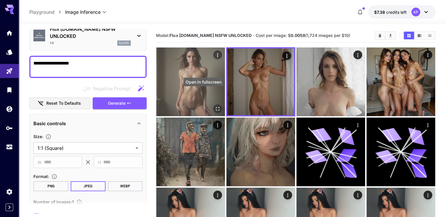
click at [216, 107] on icon "Open in fullscreen" at bounding box center [218, 109] width 4 height 4
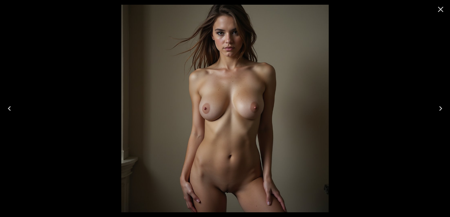
click at [443, 13] on icon "Close" at bounding box center [440, 9] width 9 height 9
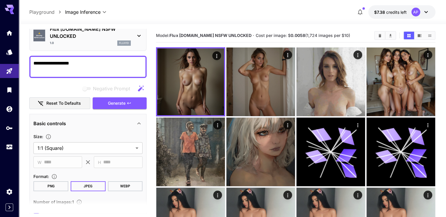
click at [70, 60] on textarea "**********" at bounding box center [87, 67] width 109 height 14
click at [45, 60] on textarea "**********" at bounding box center [87, 67] width 109 height 14
type textarea "**********"
click at [113, 100] on span "Generate" at bounding box center [117, 103] width 18 height 7
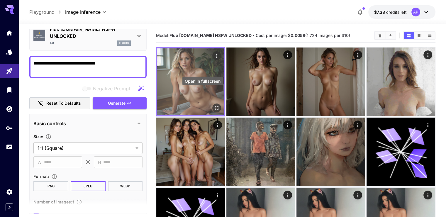
click at [214, 105] on icon "Open in fullscreen" at bounding box center [217, 108] width 6 height 6
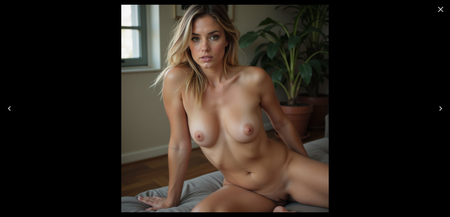
click at [442, 8] on icon "Close" at bounding box center [441, 10] width 6 height 6
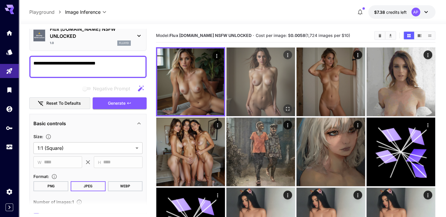
click at [283, 104] on button "Open in fullscreen" at bounding box center [287, 108] width 9 height 9
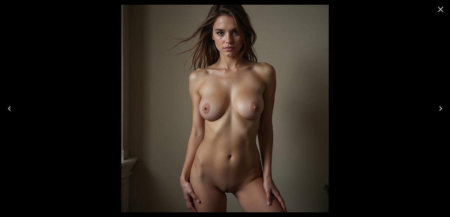
click at [444, 6] on icon "Close" at bounding box center [440, 9] width 9 height 9
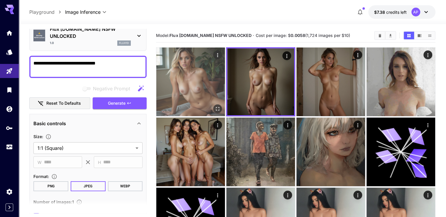
click at [214, 106] on icon "Open in fullscreen" at bounding box center [217, 109] width 6 height 6
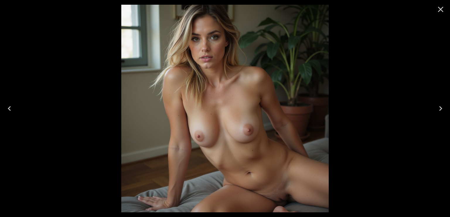
click at [439, 12] on icon "Close" at bounding box center [440, 9] width 9 height 9
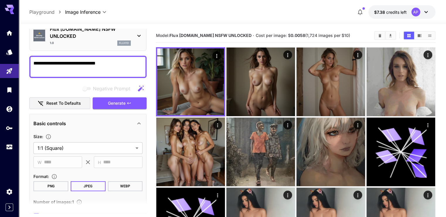
click at [290, 35] on b "0.0058" at bounding box center [297, 35] width 15 height 5
drag, startPoint x: 281, startPoint y: 35, endPoint x: 264, endPoint y: 35, distance: 17.3
click at [264, 35] on span "Cost per image: $ 0.0058 (1,724 images per $10)" at bounding box center [303, 35] width 94 height 5
copy span "$ 0.0058"
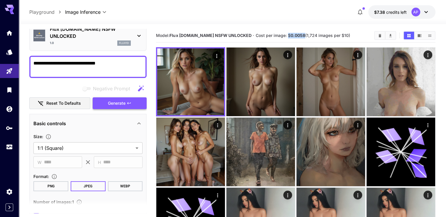
click at [139, 97] on button "Generate" at bounding box center [120, 103] width 54 height 12
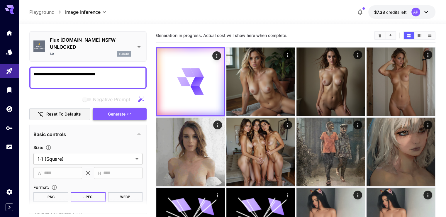
scroll to position [0, 0]
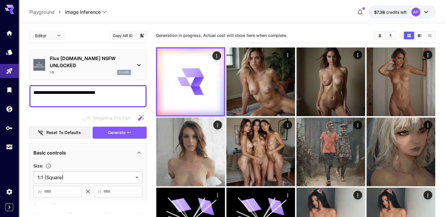
click at [314, 42] on div "Generation in progress. Actual cost will show here when complete." at bounding box center [295, 36] width 279 height 14
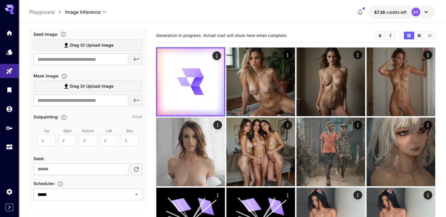
scroll to position [322, 0]
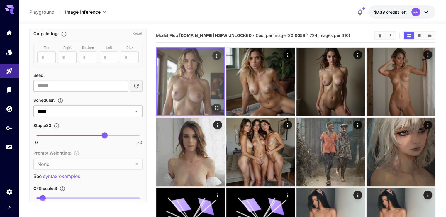
click at [215, 106] on icon "Open in fullscreen" at bounding box center [217, 108] width 4 height 4
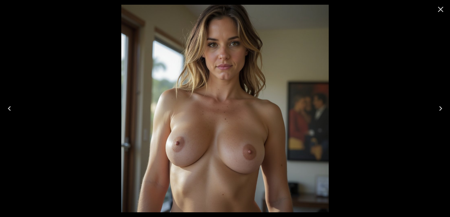
click at [444, 9] on icon "Close" at bounding box center [440, 9] width 9 height 9
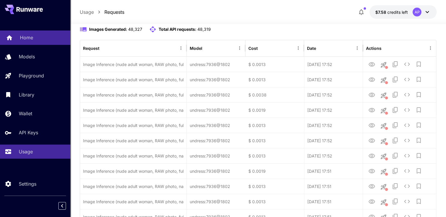
click at [16, 38] on link "Home" at bounding box center [35, 37] width 70 height 14
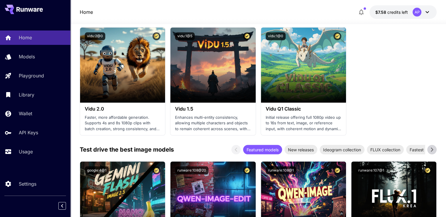
scroll to position [645, 0]
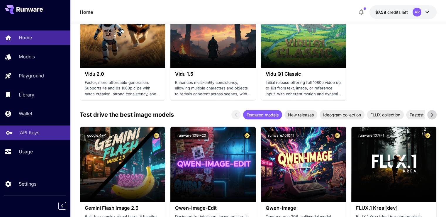
click at [34, 139] on link "API Keys" at bounding box center [35, 132] width 70 height 14
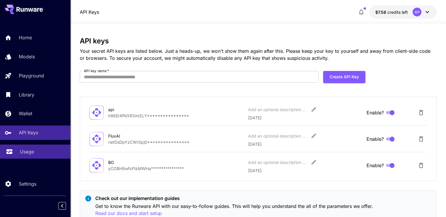
click at [30, 151] on p "Usage" at bounding box center [27, 151] width 14 height 7
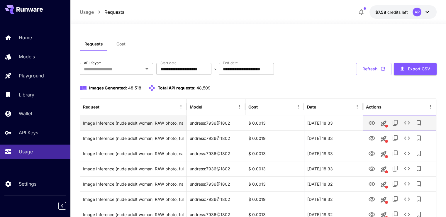
click at [374, 121] on icon "View Image" at bounding box center [371, 123] width 7 height 7
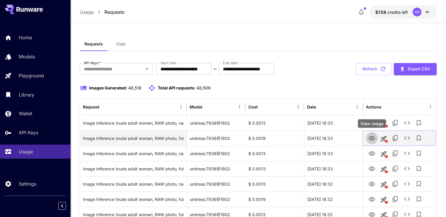
click at [368, 138] on icon "View Image" at bounding box center [371, 138] width 7 height 7
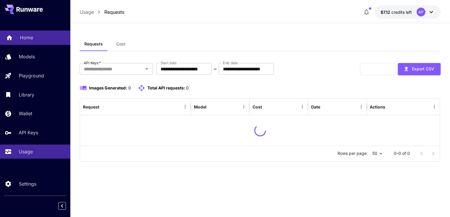
click at [36, 36] on div "Home" at bounding box center [43, 37] width 46 height 7
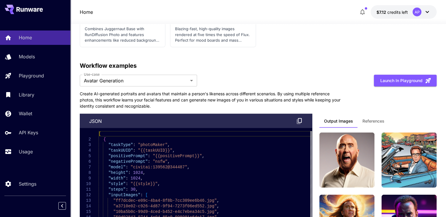
scroll to position [1806, 0]
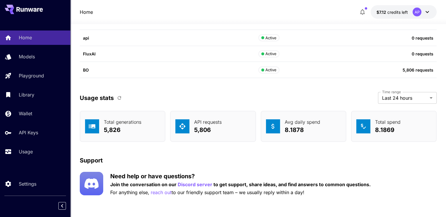
drag, startPoint x: 450, startPoint y: 14, endPoint x: 449, endPoint y: 209, distance: 194.9
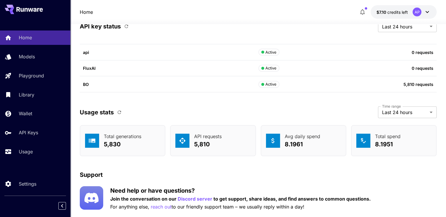
scroll to position [1806, 0]
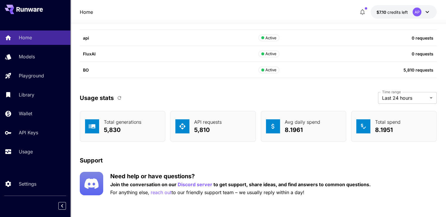
click at [120, 96] on icon "button" at bounding box center [119, 98] width 4 height 4
click at [26, 56] on p "Models" at bounding box center [27, 56] width 16 height 7
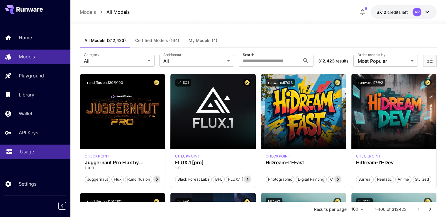
click at [39, 154] on div "Usage" at bounding box center [43, 151] width 46 height 7
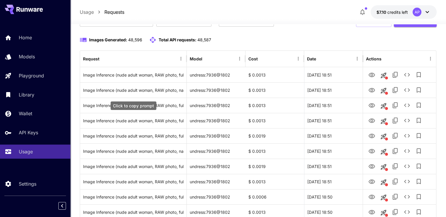
scroll to position [59, 0]
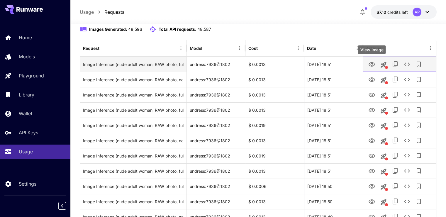
click at [376, 59] on div at bounding box center [399, 64] width 67 height 15
click at [370, 66] on icon "View Image" at bounding box center [371, 64] width 7 height 7
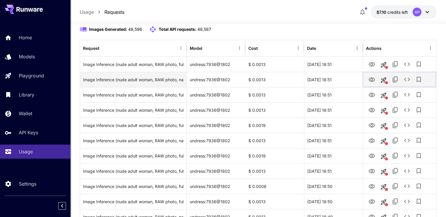
click at [372, 79] on icon "View Image" at bounding box center [371, 79] width 6 height 4
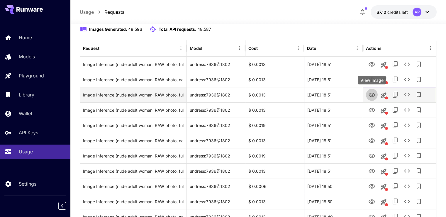
click at [376, 97] on button "View Image" at bounding box center [372, 94] width 12 height 12
click at [371, 95] on icon "View Image" at bounding box center [371, 94] width 7 height 7
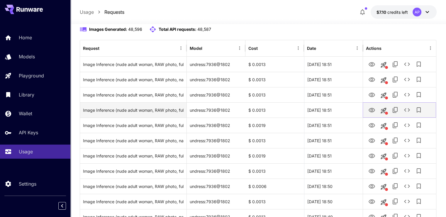
click at [370, 110] on icon "View Image" at bounding box center [371, 110] width 6 height 4
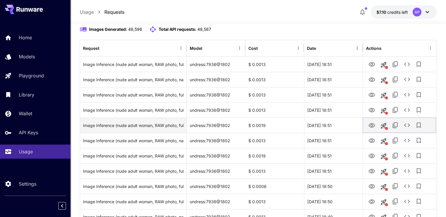
click at [373, 124] on icon "View Image" at bounding box center [371, 125] width 7 height 7
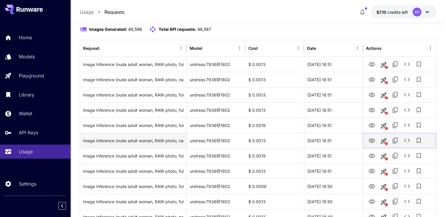
click at [370, 138] on icon "View Image" at bounding box center [371, 140] width 6 height 4
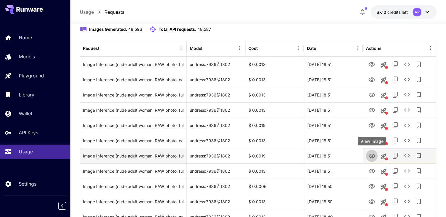
click at [373, 158] on icon "View Image" at bounding box center [371, 155] width 7 height 7
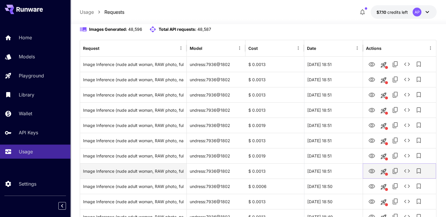
click at [370, 168] on icon "View Image" at bounding box center [371, 171] width 7 height 7
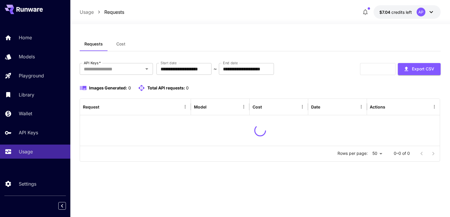
click at [29, 39] on p "Home" at bounding box center [25, 37] width 13 height 7
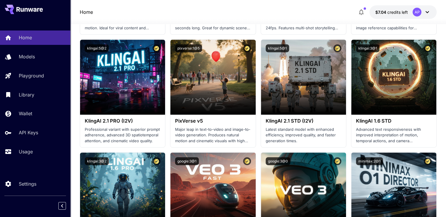
scroll to position [293, 0]
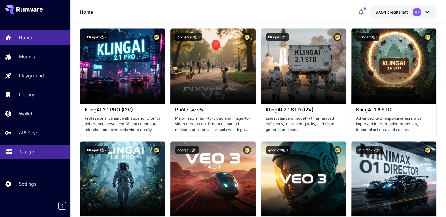
click at [12, 158] on link "Usage" at bounding box center [35, 151] width 70 height 14
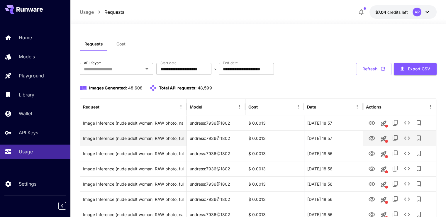
scroll to position [59, 0]
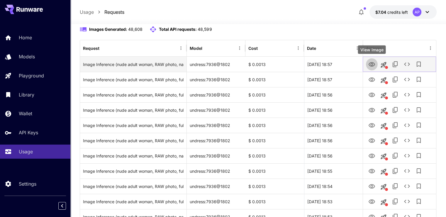
click at [373, 59] on button "View Image" at bounding box center [372, 64] width 12 height 12
click at [372, 60] on link "View Image" at bounding box center [371, 63] width 7 height 7
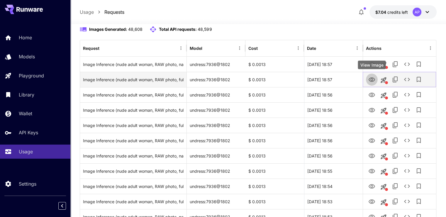
click at [372, 83] on button "View Image" at bounding box center [372, 79] width 12 height 12
click at [372, 78] on icon "View Image" at bounding box center [371, 79] width 7 height 7
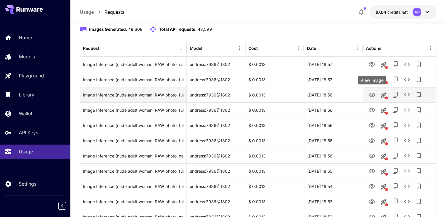
click at [373, 93] on icon "View Image" at bounding box center [371, 94] width 7 height 7
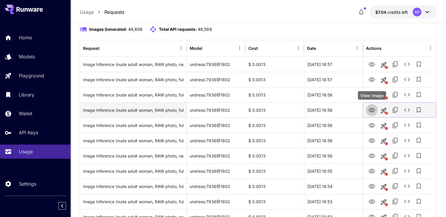
click at [374, 110] on icon "View Image" at bounding box center [371, 110] width 6 height 4
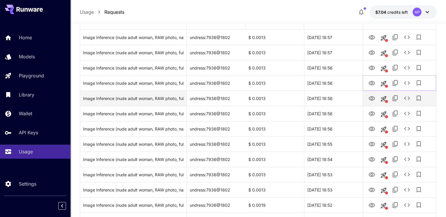
scroll to position [88, 0]
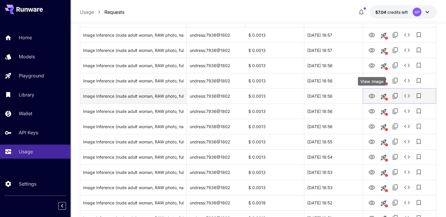
click at [374, 96] on icon "View Image" at bounding box center [371, 96] width 6 height 4
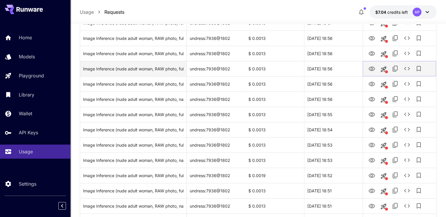
scroll to position [117, 0]
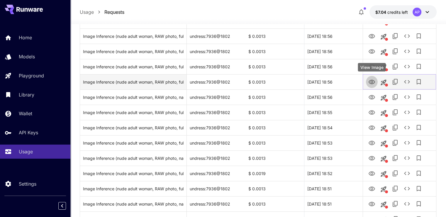
click at [368, 81] on icon "View Image" at bounding box center [371, 82] width 6 height 4
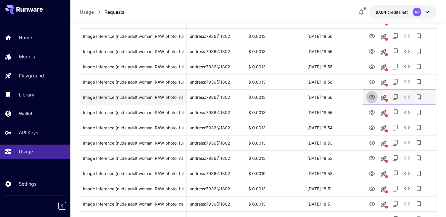
click at [376, 98] on button "View Image" at bounding box center [372, 97] width 12 height 12
click at [376, 95] on button "View Image" at bounding box center [372, 97] width 12 height 12
click at [373, 98] on icon "View Image" at bounding box center [371, 97] width 7 height 7
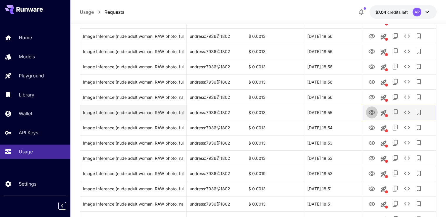
click at [373, 114] on icon "View Image" at bounding box center [371, 112] width 7 height 7
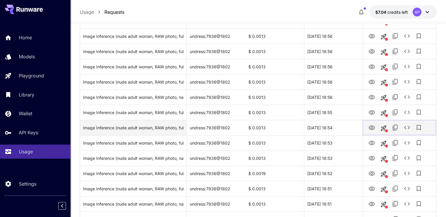
click at [372, 127] on icon "View Image" at bounding box center [371, 127] width 7 height 7
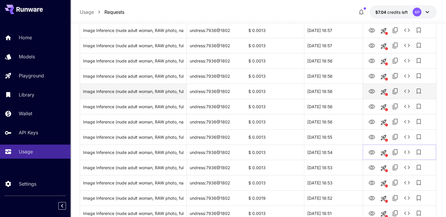
scroll to position [0, 0]
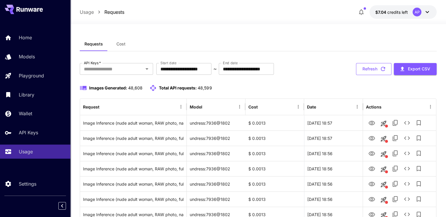
click at [366, 69] on button "Refresh" at bounding box center [373, 69] width 35 height 12
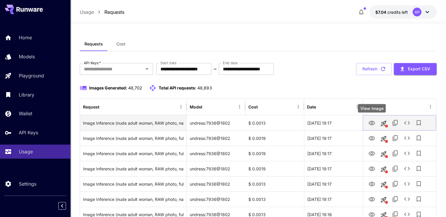
click at [369, 121] on icon "View Image" at bounding box center [371, 123] width 7 height 7
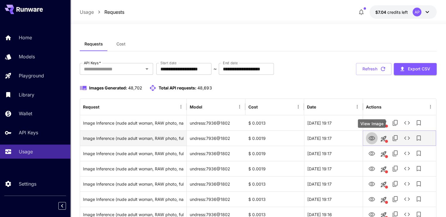
click at [371, 134] on link "View Image" at bounding box center [371, 137] width 7 height 7
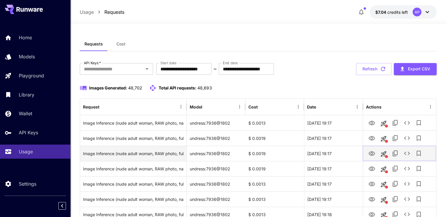
click at [375, 157] on button "View Image" at bounding box center [372, 153] width 12 height 12
click at [373, 155] on icon "View Image" at bounding box center [371, 153] width 7 height 7
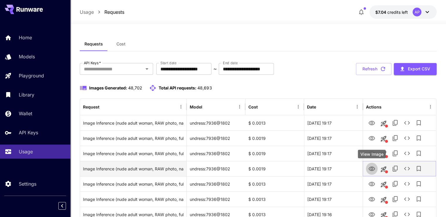
click at [372, 169] on icon "View Image" at bounding box center [371, 168] width 6 height 4
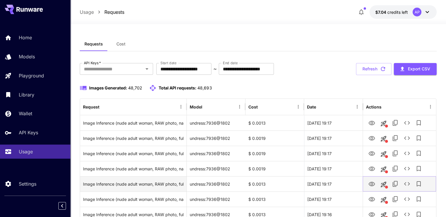
click at [370, 180] on link "View Image" at bounding box center [371, 183] width 7 height 7
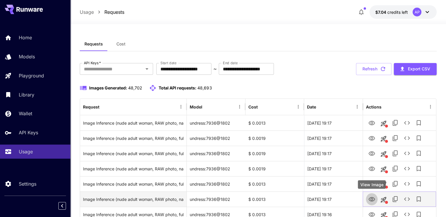
click at [369, 198] on icon "View Image" at bounding box center [371, 199] width 6 height 4
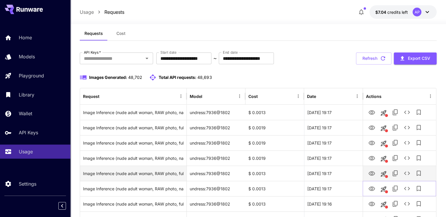
scroll to position [29, 0]
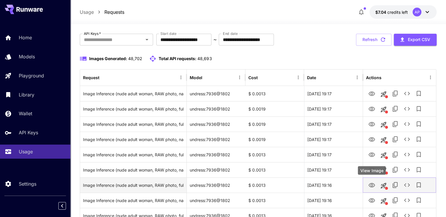
click at [371, 186] on icon "View Image" at bounding box center [371, 185] width 6 height 4
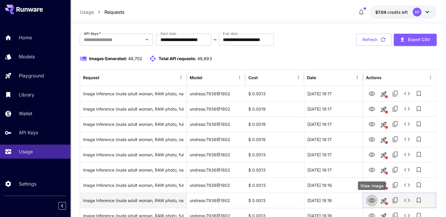
click at [367, 201] on button "View Image" at bounding box center [372, 200] width 12 height 12
click at [370, 200] on icon "View Image" at bounding box center [371, 200] width 7 height 7
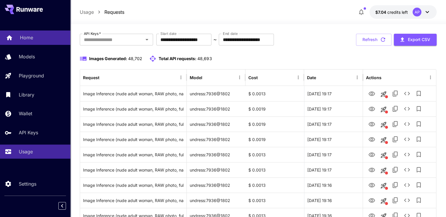
click at [32, 37] on p "Home" at bounding box center [26, 37] width 13 height 7
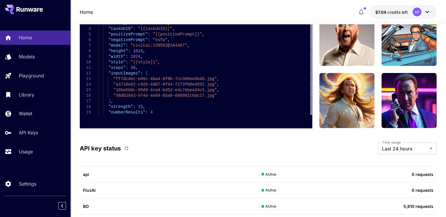
scroll to position [1806, 0]
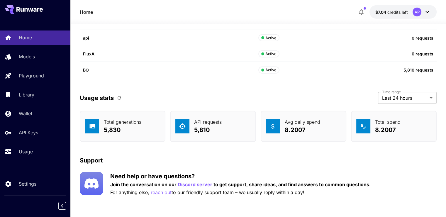
click at [118, 98] on icon "button" at bounding box center [119, 98] width 4 height 4
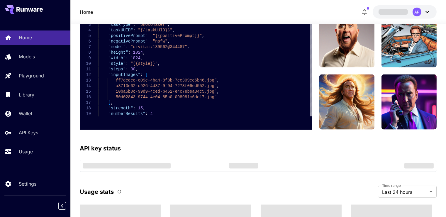
click at [23, 155] on p "Usage" at bounding box center [26, 151] width 14 height 7
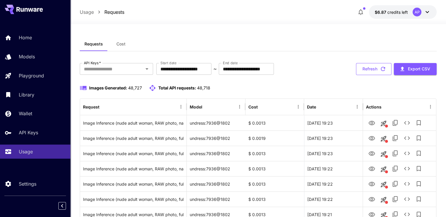
click at [356, 67] on button "Refresh" at bounding box center [373, 69] width 35 height 12
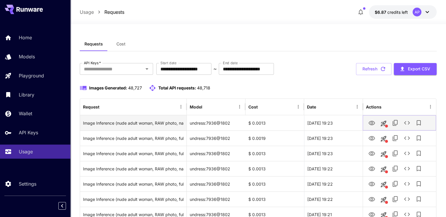
click at [366, 124] on button "View Image" at bounding box center [372, 123] width 12 height 12
click at [368, 122] on icon "View Image" at bounding box center [371, 123] width 7 height 7
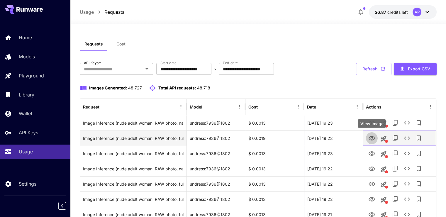
click at [369, 133] on button "View Image" at bounding box center [372, 138] width 12 height 12
click at [373, 137] on icon "View Image" at bounding box center [371, 138] width 6 height 4
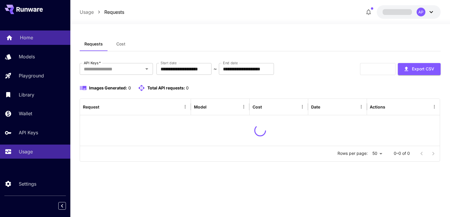
click at [30, 38] on p "Home" at bounding box center [26, 37] width 13 height 7
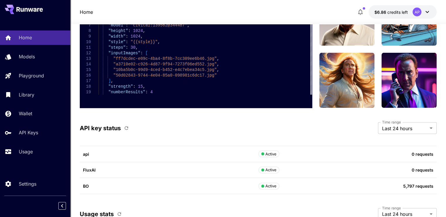
scroll to position [1806, 0]
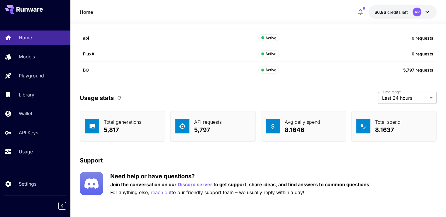
click at [117, 93] on button "button" at bounding box center [119, 98] width 10 height 10
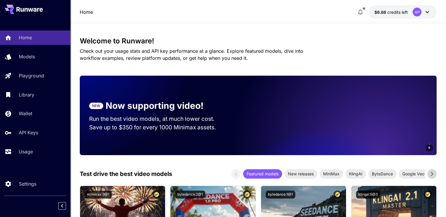
scroll to position [0, 0]
click at [25, 156] on link "Usage" at bounding box center [35, 151] width 70 height 14
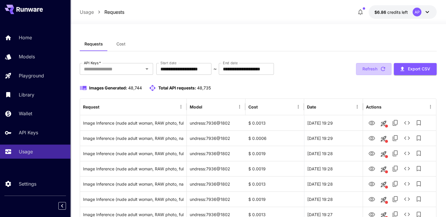
click at [374, 69] on button "Refresh" at bounding box center [373, 69] width 35 height 12
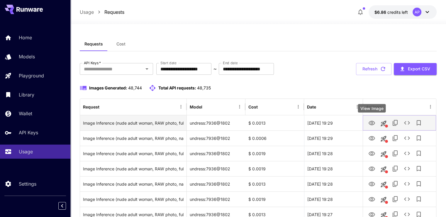
click at [371, 121] on icon "View Image" at bounding box center [371, 123] width 7 height 7
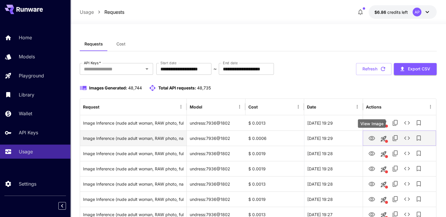
click at [371, 137] on icon "View Image" at bounding box center [371, 138] width 6 height 4
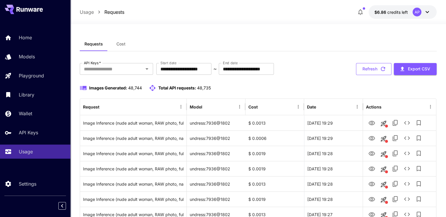
click at [375, 67] on button "Refresh" at bounding box center [373, 69] width 35 height 12
click at [362, 68] on button "Refresh" at bounding box center [373, 69] width 35 height 12
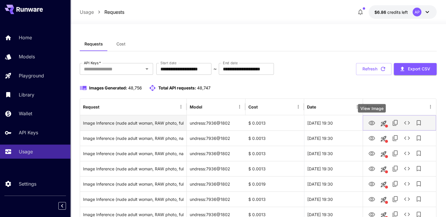
click at [369, 123] on icon "View Image" at bounding box center [371, 123] width 7 height 7
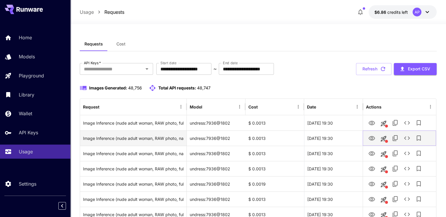
click at [372, 138] on icon "View Image" at bounding box center [371, 138] width 7 height 7
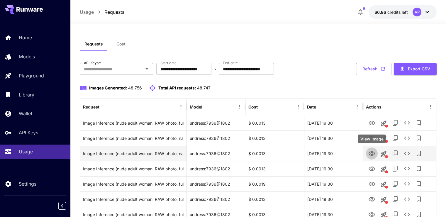
click at [371, 156] on icon "View Image" at bounding box center [371, 153] width 7 height 7
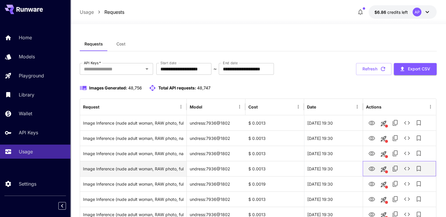
click at [366, 164] on div at bounding box center [399, 168] width 67 height 15
click at [371, 167] on icon "View Image" at bounding box center [371, 168] width 6 height 4
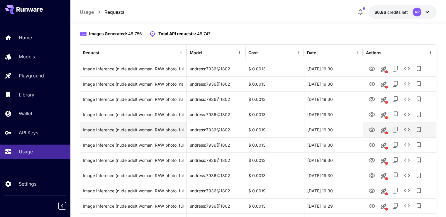
scroll to position [59, 0]
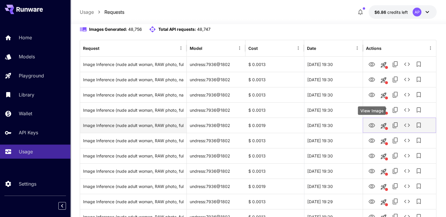
click at [373, 124] on icon "View Image" at bounding box center [371, 125] width 6 height 4
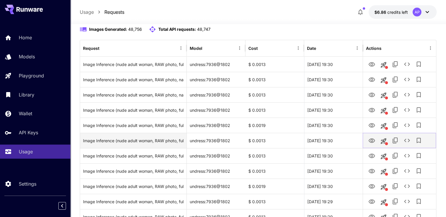
click at [372, 137] on icon "View Image" at bounding box center [371, 140] width 7 height 7
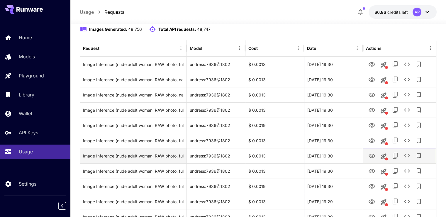
click at [374, 156] on icon "View Image" at bounding box center [371, 155] width 7 height 7
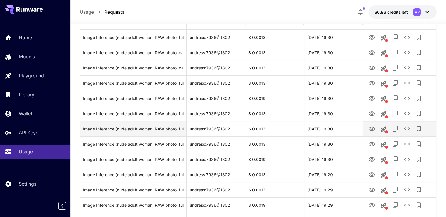
scroll to position [88, 0]
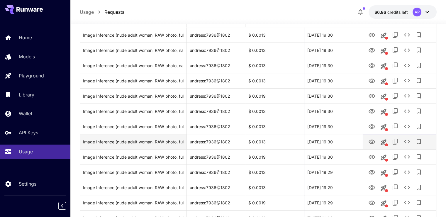
click at [373, 141] on icon "View Image" at bounding box center [371, 141] width 7 height 7
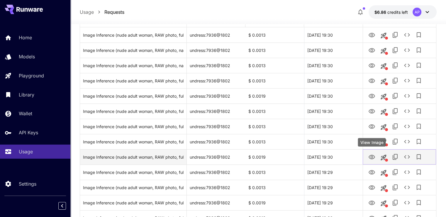
click at [373, 156] on icon "View Image" at bounding box center [371, 157] width 6 height 4
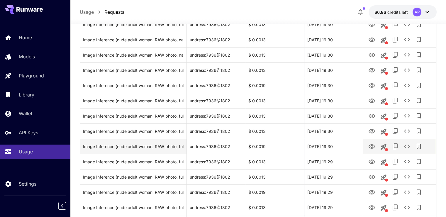
scroll to position [117, 0]
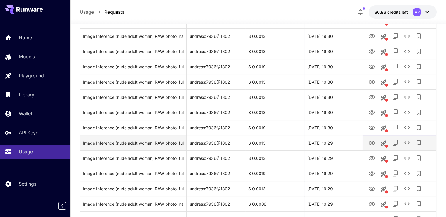
click at [369, 143] on icon "View Image" at bounding box center [371, 142] width 7 height 7
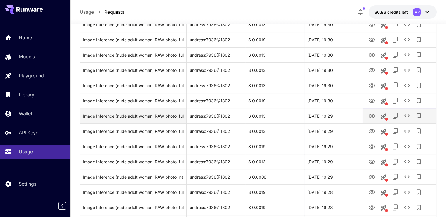
scroll to position [147, 0]
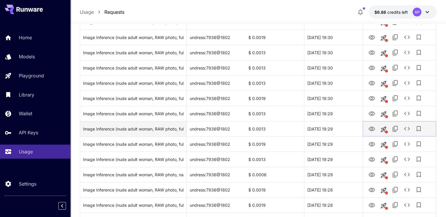
click at [374, 129] on icon "View Image" at bounding box center [371, 129] width 6 height 4
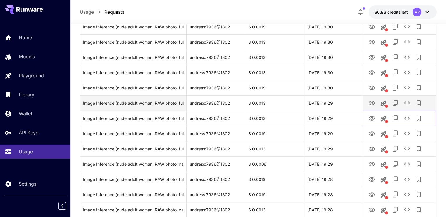
scroll to position [176, 0]
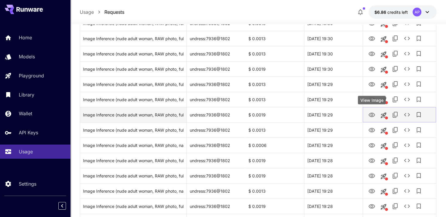
click at [374, 112] on icon "View Image" at bounding box center [371, 114] width 7 height 7
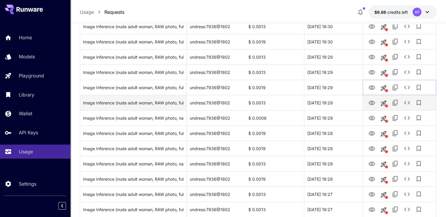
scroll to position [205, 0]
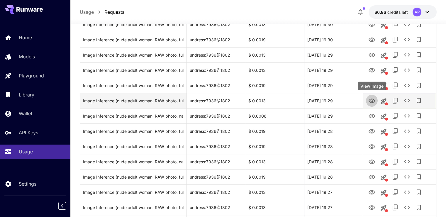
click at [373, 103] on icon "View Image" at bounding box center [371, 100] width 7 height 7
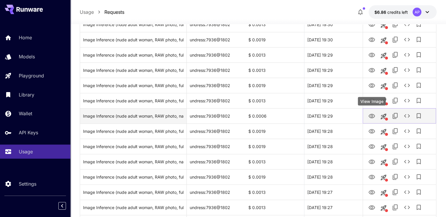
click at [369, 117] on icon "View Image" at bounding box center [371, 116] width 7 height 7
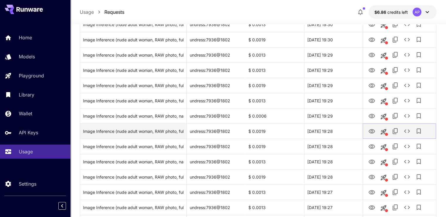
click at [372, 128] on icon "View Image" at bounding box center [371, 131] width 7 height 7
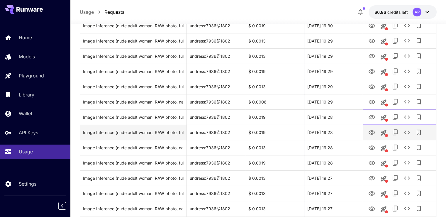
scroll to position [234, 0]
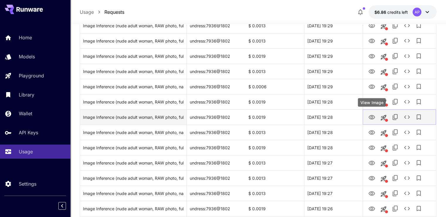
click at [373, 122] on button "View Image" at bounding box center [372, 117] width 12 height 12
click at [370, 117] on icon "View Image" at bounding box center [371, 117] width 6 height 4
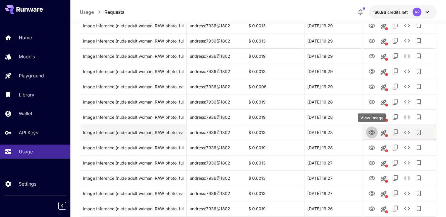
click at [373, 131] on icon "View Image" at bounding box center [371, 132] width 6 height 4
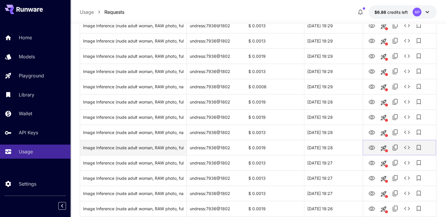
click at [370, 147] on icon "View Image" at bounding box center [371, 147] width 6 height 4
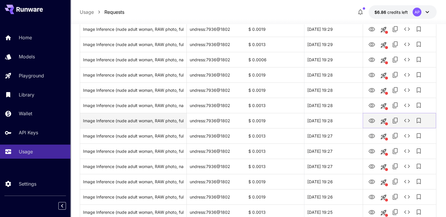
scroll to position [264, 0]
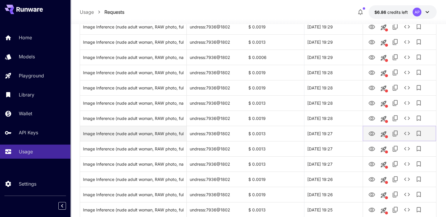
click at [372, 134] on icon "View Image" at bounding box center [371, 133] width 7 height 7
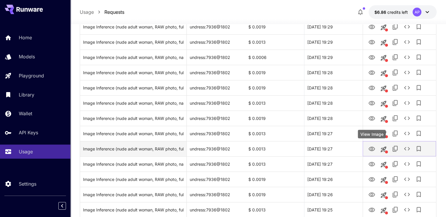
click at [374, 146] on icon "View Image" at bounding box center [371, 148] width 7 height 7
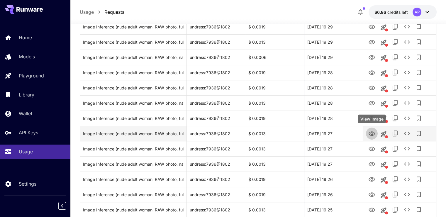
click at [367, 134] on button "View Image" at bounding box center [372, 133] width 12 height 12
click at [368, 134] on icon "View Image" at bounding box center [371, 133] width 7 height 7
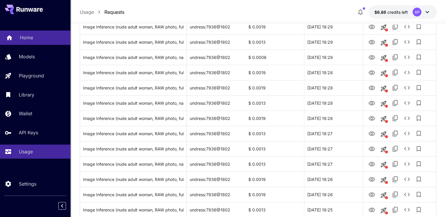
click at [45, 36] on div "Home" at bounding box center [43, 37] width 46 height 7
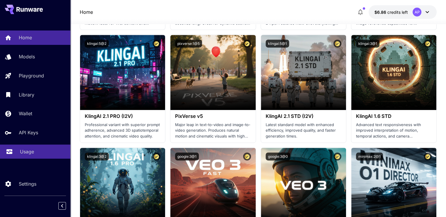
click at [31, 152] on p "Usage" at bounding box center [27, 151] width 14 height 7
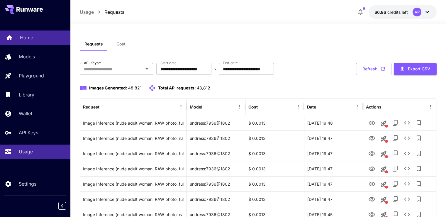
click at [32, 38] on p "Home" at bounding box center [26, 37] width 13 height 7
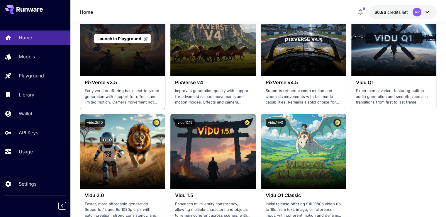
scroll to position [527, 0]
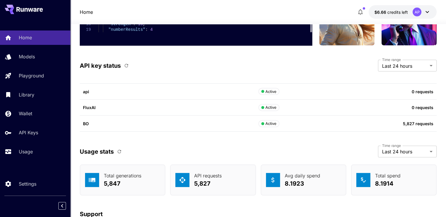
scroll to position [1769, 0]
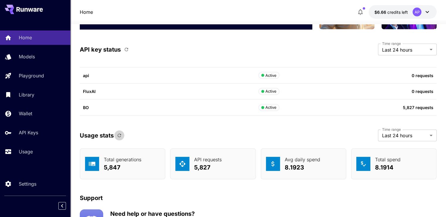
click at [119, 133] on icon "button" at bounding box center [119, 135] width 5 height 5
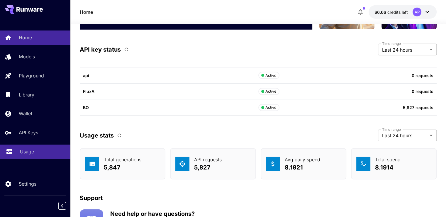
click at [30, 150] on p "Usage" at bounding box center [27, 151] width 14 height 7
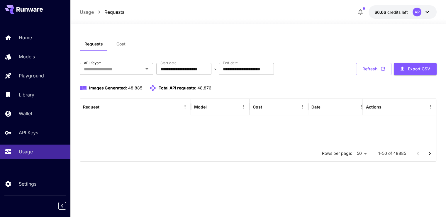
click at [378, 68] on button "Refresh" at bounding box center [373, 69] width 35 height 12
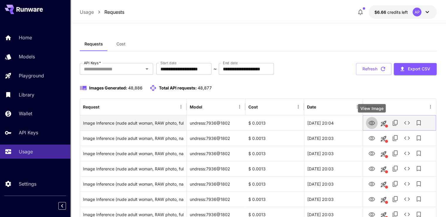
click at [372, 123] on icon "View Image" at bounding box center [371, 123] width 6 height 4
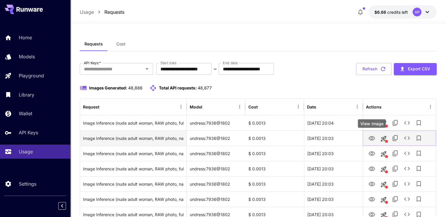
click at [373, 143] on button "View Image" at bounding box center [372, 138] width 12 height 12
click at [375, 138] on icon "View Image" at bounding box center [371, 138] width 7 height 7
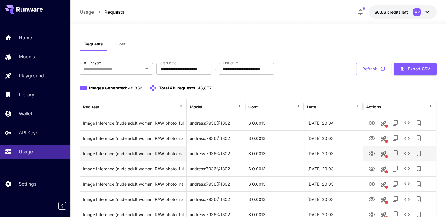
click at [371, 156] on icon "View Image" at bounding box center [371, 153] width 7 height 7
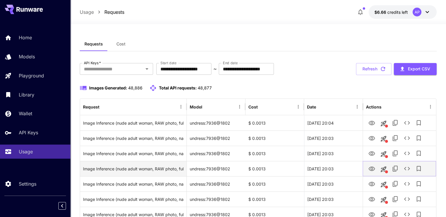
click at [369, 168] on icon "View Image" at bounding box center [371, 168] width 7 height 7
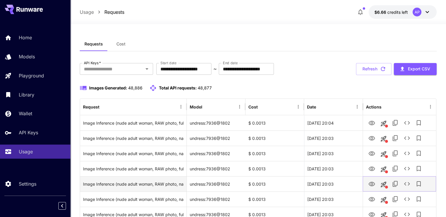
click at [371, 184] on icon "View Image" at bounding box center [371, 183] width 7 height 7
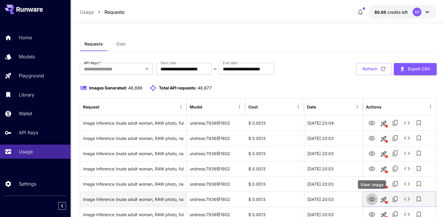
click at [369, 195] on link "View Image" at bounding box center [371, 198] width 7 height 7
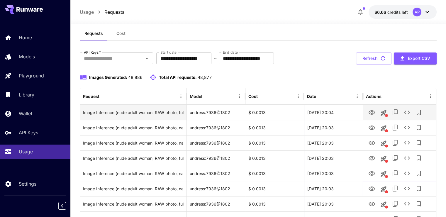
scroll to position [29, 0]
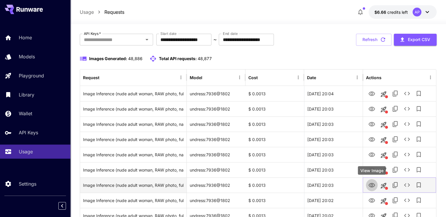
click at [372, 183] on icon "View Image" at bounding box center [371, 185] width 7 height 7
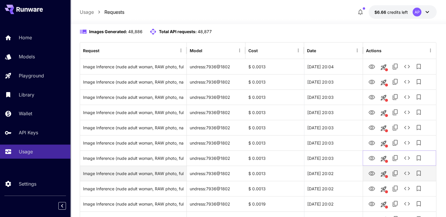
scroll to position [59, 0]
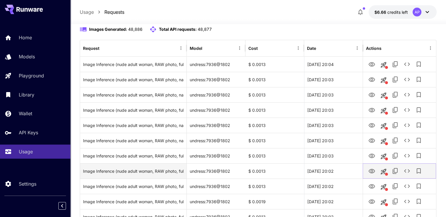
click at [373, 170] on icon "View Image" at bounding box center [371, 171] width 7 height 7
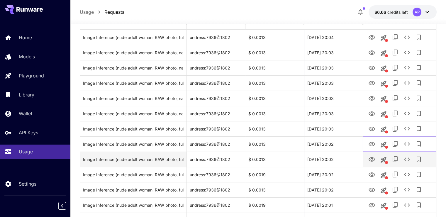
scroll to position [88, 0]
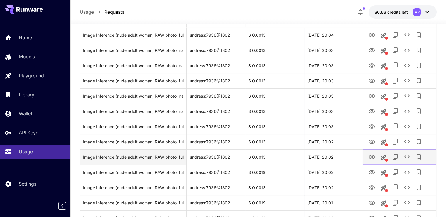
click at [372, 156] on icon "View Image" at bounding box center [371, 157] width 7 height 7
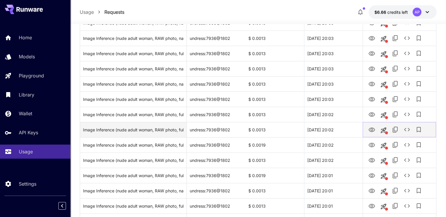
scroll to position [117, 0]
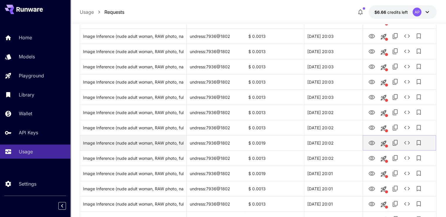
click at [372, 143] on icon "View Image" at bounding box center [371, 143] width 6 height 4
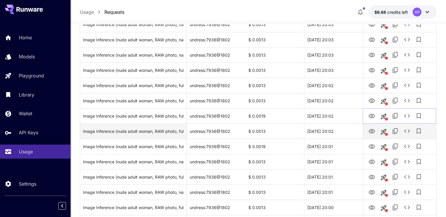
scroll to position [147, 0]
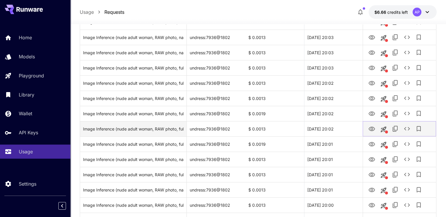
click at [372, 132] on icon "View Image" at bounding box center [371, 128] width 7 height 7
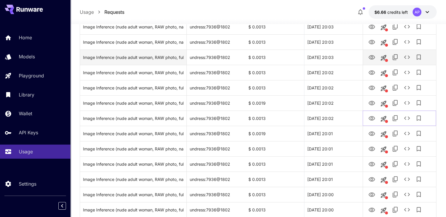
scroll to position [176, 0]
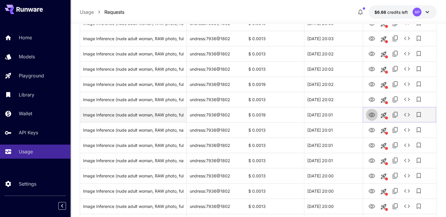
click at [369, 115] on icon "View Image" at bounding box center [371, 114] width 7 height 7
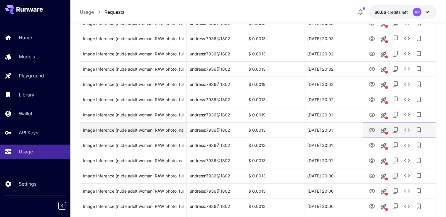
click at [372, 128] on icon "View Image" at bounding box center [371, 130] width 7 height 7
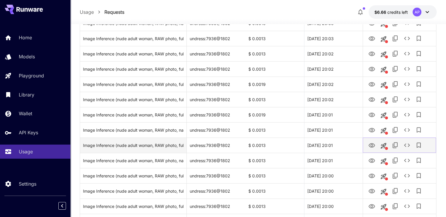
click at [375, 143] on icon "View Image" at bounding box center [371, 145] width 7 height 7
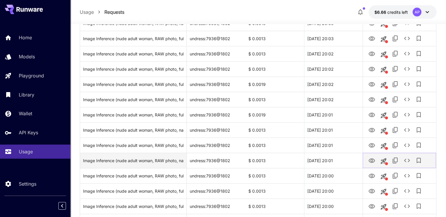
click at [372, 160] on icon "View Image" at bounding box center [371, 160] width 7 height 7
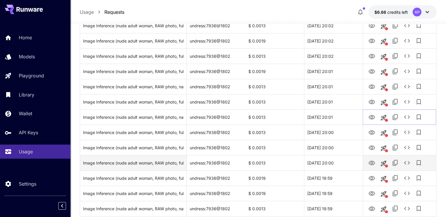
scroll to position [234, 0]
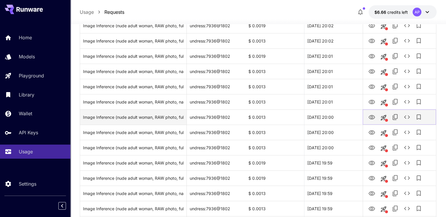
click at [369, 117] on icon "View Image" at bounding box center [371, 117] width 7 height 7
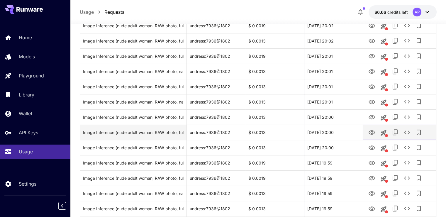
click at [374, 133] on icon "View Image" at bounding box center [371, 132] width 7 height 7
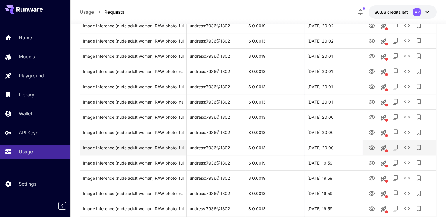
click at [370, 146] on icon "View Image" at bounding box center [371, 147] width 7 height 7
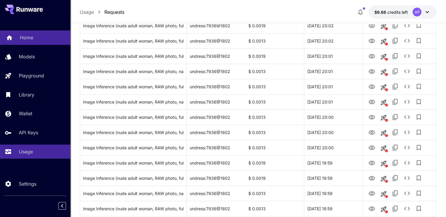
click at [29, 40] on p "Home" at bounding box center [26, 37] width 13 height 7
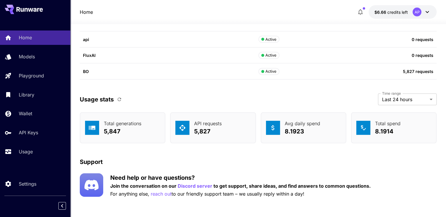
scroll to position [1806, 0]
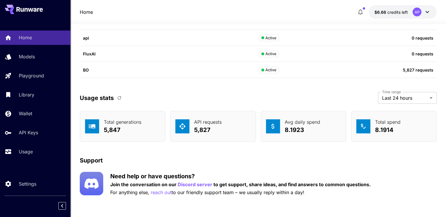
click at [117, 95] on icon "button" at bounding box center [119, 97] width 5 height 5
click at [22, 43] on link "Home" at bounding box center [35, 37] width 70 height 14
click at [114, 95] on button "button" at bounding box center [119, 98] width 10 height 10
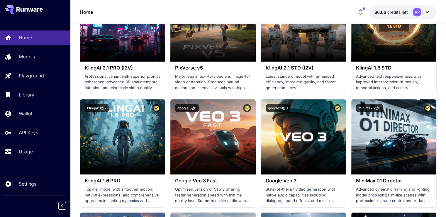
scroll to position [107, 0]
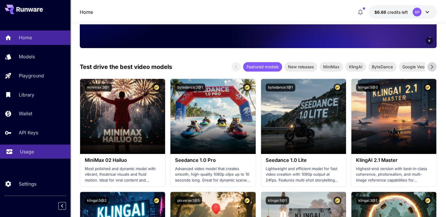
click at [23, 155] on p "Usage" at bounding box center [27, 151] width 14 height 7
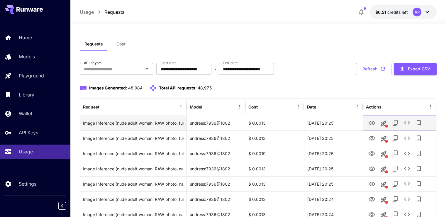
click at [373, 124] on icon "View Image" at bounding box center [371, 123] width 7 height 7
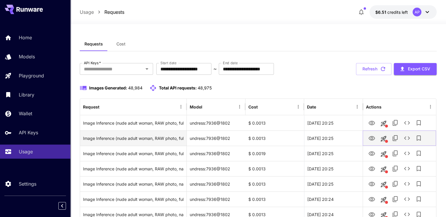
click at [371, 135] on icon "View Image" at bounding box center [371, 138] width 7 height 7
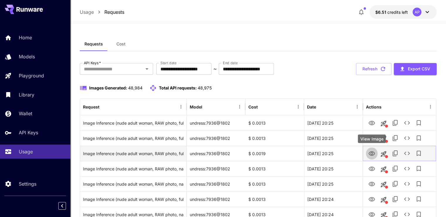
click at [371, 156] on icon "View Image" at bounding box center [371, 153] width 7 height 7
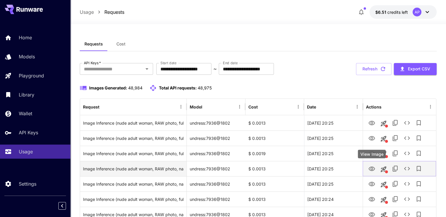
click at [371, 166] on icon "View Image" at bounding box center [371, 168] width 6 height 4
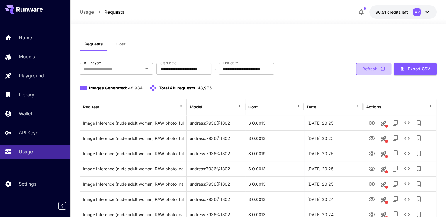
click at [359, 69] on button "Refresh" at bounding box center [373, 69] width 35 height 12
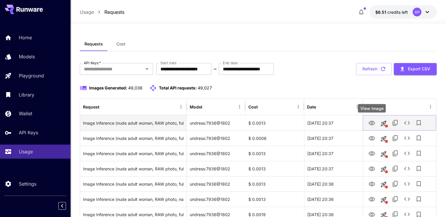
click at [373, 120] on icon "View Image" at bounding box center [371, 123] width 7 height 7
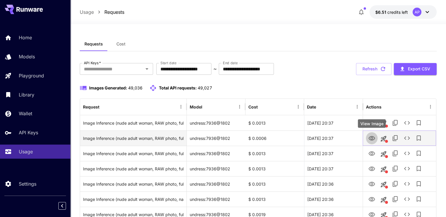
click at [372, 135] on icon "View Image" at bounding box center [371, 138] width 7 height 7
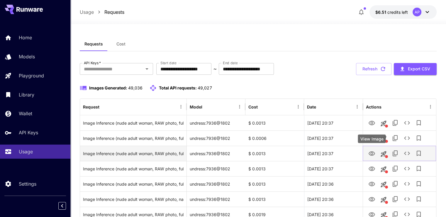
click at [367, 150] on button "View Image" at bounding box center [372, 153] width 12 height 12
click at [368, 153] on icon "View Image" at bounding box center [371, 153] width 6 height 4
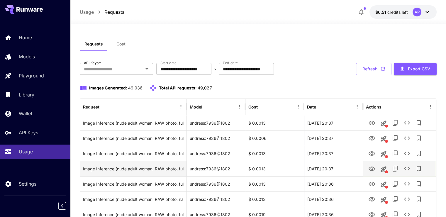
click at [379, 165] on button "This request includes a reference image. Clicking this will load all other para…" at bounding box center [383, 169] width 12 height 12
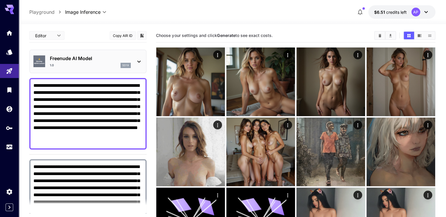
click at [10, 30] on icon "Home" at bounding box center [9, 32] width 6 height 5
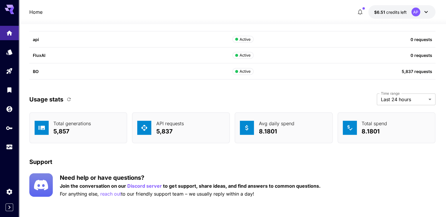
scroll to position [1806, 0]
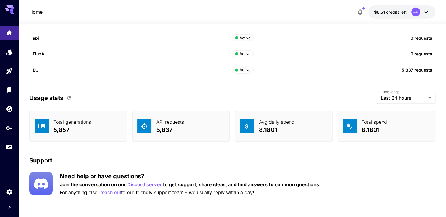
click at [70, 96] on icon "button" at bounding box center [69, 98] width 4 height 4
click at [67, 101] on button "button" at bounding box center [69, 98] width 10 height 10
click at [4, 29] on link at bounding box center [9, 33] width 19 height 14
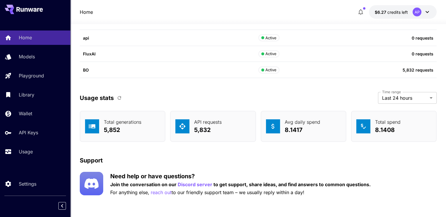
click at [120, 93] on button "button" at bounding box center [119, 98] width 10 height 10
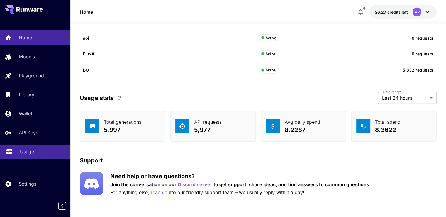
click at [32, 155] on p "Usage" at bounding box center [27, 151] width 14 height 7
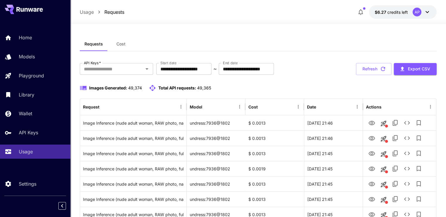
click at [380, 69] on icon "button" at bounding box center [382, 69] width 6 height 6
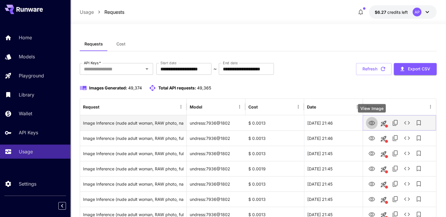
click at [370, 120] on icon "View Image" at bounding box center [371, 123] width 7 height 7
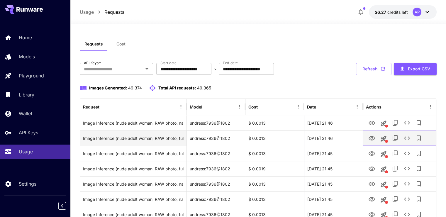
click at [370, 135] on icon "View Image" at bounding box center [371, 138] width 7 height 7
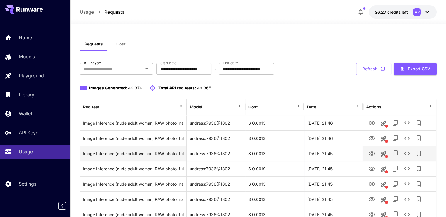
click at [372, 149] on link "View Image" at bounding box center [371, 152] width 7 height 7
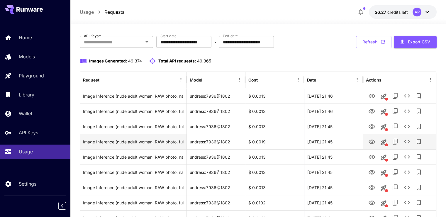
scroll to position [29, 0]
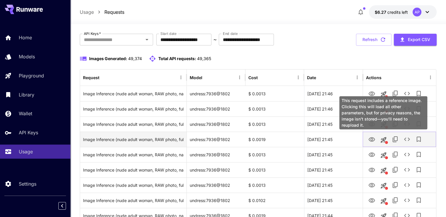
click at [369, 136] on icon "View Image" at bounding box center [371, 139] width 7 height 7
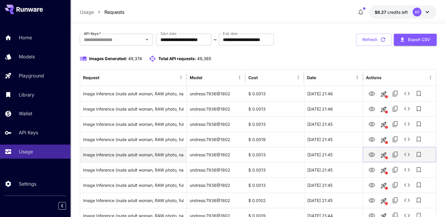
click at [371, 152] on icon "View Image" at bounding box center [371, 154] width 7 height 7
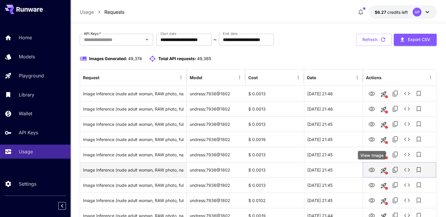
click at [367, 166] on button "View Image" at bounding box center [372, 170] width 12 height 12
click at [369, 168] on icon "View Image" at bounding box center [371, 170] width 6 height 4
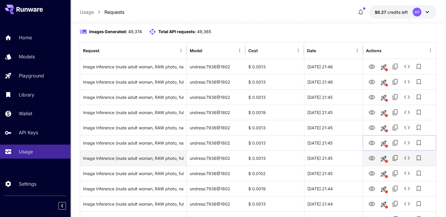
scroll to position [59, 0]
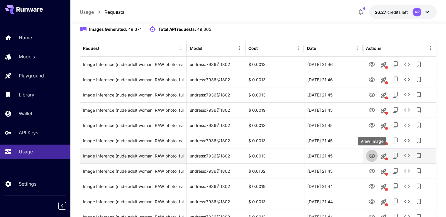
click at [375, 157] on button "View Image" at bounding box center [372, 155] width 12 height 12
click at [376, 154] on button "View Image" at bounding box center [372, 155] width 12 height 12
click at [372, 154] on icon "View Image" at bounding box center [371, 156] width 6 height 4
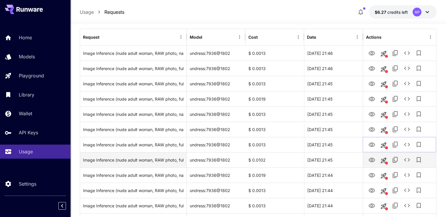
scroll to position [88, 0]
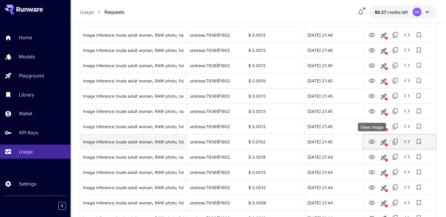
click at [372, 141] on icon "View Image" at bounding box center [371, 141] width 7 height 7
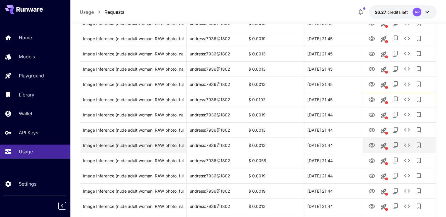
scroll to position [147, 0]
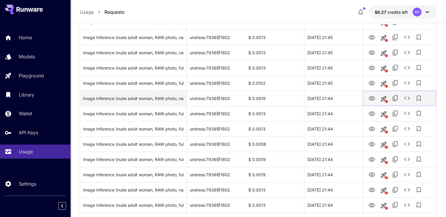
click at [369, 100] on icon "View Image" at bounding box center [371, 98] width 7 height 7
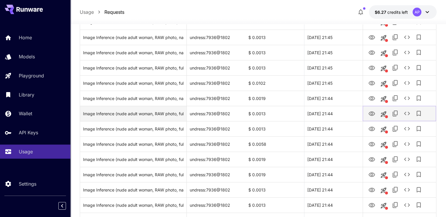
click at [371, 116] on icon "View Image" at bounding box center [371, 113] width 7 height 7
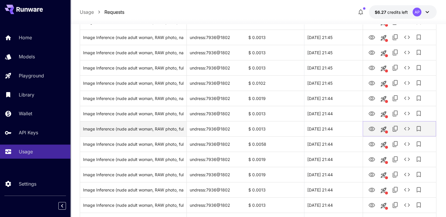
click at [368, 129] on icon "View Image" at bounding box center [371, 129] width 6 height 4
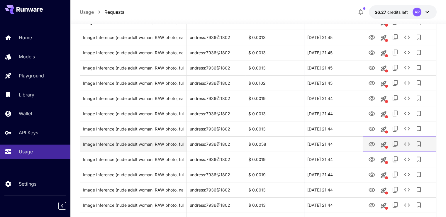
click at [371, 142] on icon "View Image" at bounding box center [371, 144] width 6 height 4
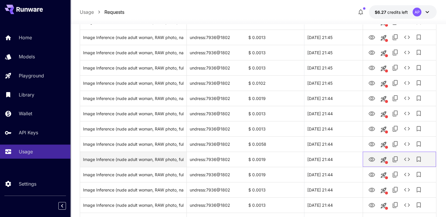
click at [370, 165] on div at bounding box center [399, 159] width 67 height 15
click at [370, 162] on icon "View Image" at bounding box center [371, 159] width 7 height 7
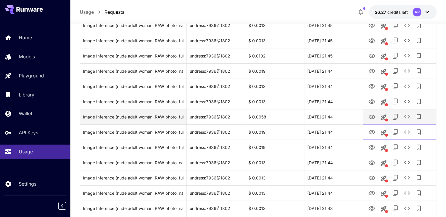
scroll to position [176, 0]
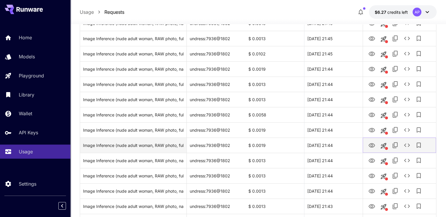
click at [368, 142] on icon "View Image" at bounding box center [371, 145] width 7 height 7
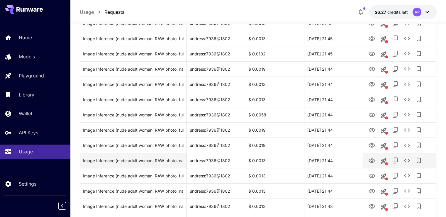
click at [368, 159] on icon "View Image" at bounding box center [371, 160] width 7 height 7
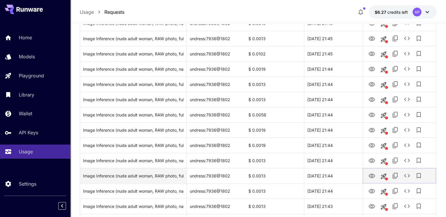
click at [372, 173] on icon "View Image" at bounding box center [371, 175] width 7 height 7
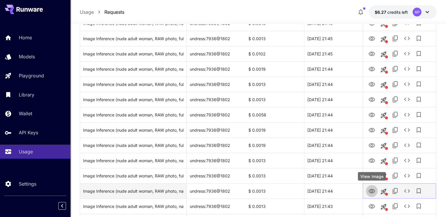
click at [367, 191] on button "View Image" at bounding box center [372, 191] width 12 height 12
click at [372, 191] on icon "View Image" at bounding box center [371, 191] width 6 height 4
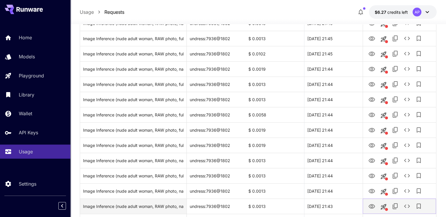
click at [372, 205] on icon "View Image" at bounding box center [371, 206] width 7 height 7
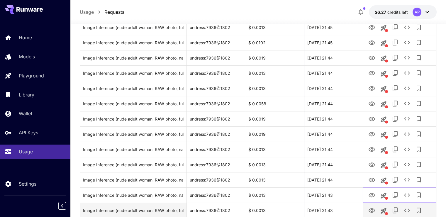
scroll to position [234, 0]
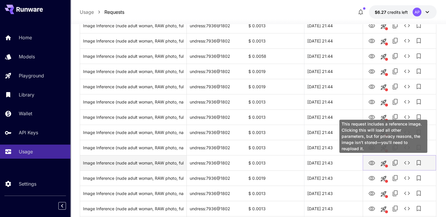
click at [370, 162] on icon "View Image" at bounding box center [371, 162] width 7 height 7
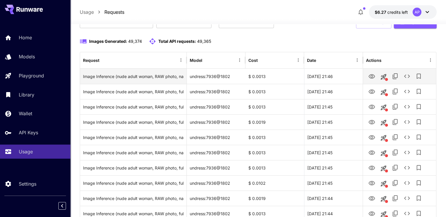
scroll to position [29, 0]
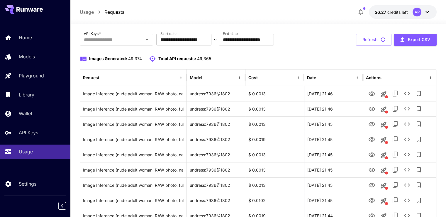
click at [382, 38] on icon "button" at bounding box center [383, 40] width 4 height 4
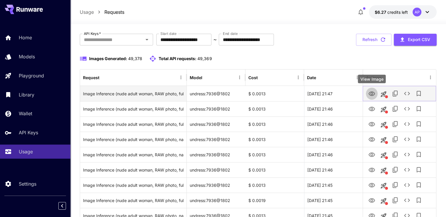
click at [371, 92] on icon "View Image" at bounding box center [371, 93] width 6 height 4
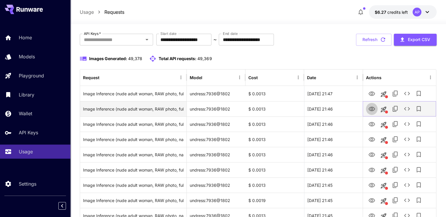
click at [372, 109] on icon "View Image" at bounding box center [371, 109] width 6 height 4
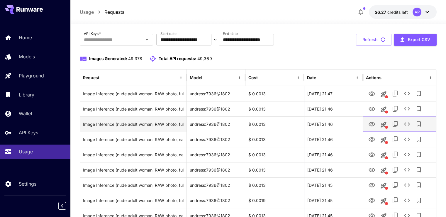
click at [370, 121] on icon "View Image" at bounding box center [371, 124] width 7 height 7
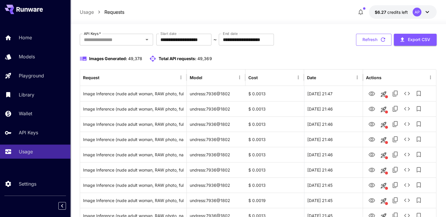
click at [377, 41] on button "Refresh" at bounding box center [373, 40] width 35 height 12
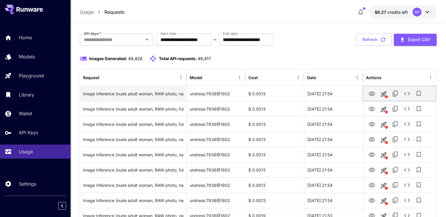
click at [372, 93] on icon "View Image" at bounding box center [371, 93] width 6 height 4
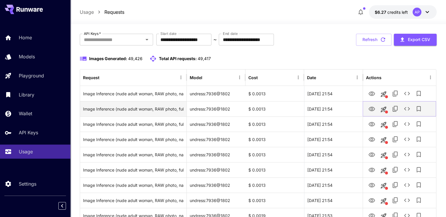
click at [369, 106] on icon "View Image" at bounding box center [371, 108] width 7 height 7
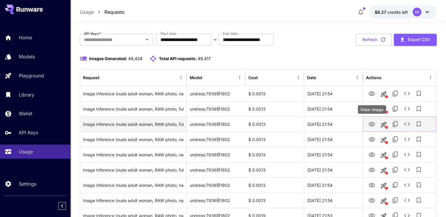
click at [375, 122] on button "View Image" at bounding box center [372, 124] width 12 height 12
click at [372, 124] on icon "View Image" at bounding box center [371, 124] width 7 height 7
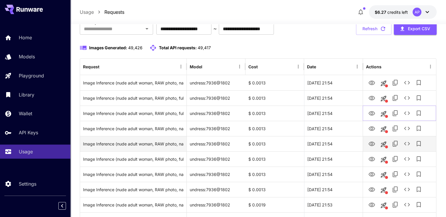
scroll to position [88, 0]
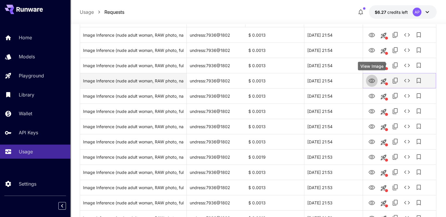
click at [370, 80] on icon "View Image" at bounding box center [371, 81] width 6 height 4
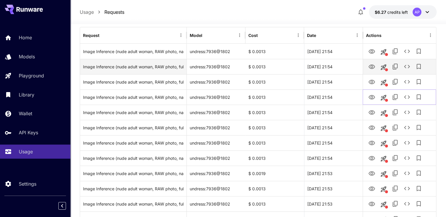
scroll to position [0, 0]
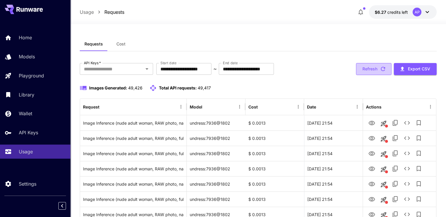
click at [369, 71] on button "Refresh" at bounding box center [373, 69] width 35 height 12
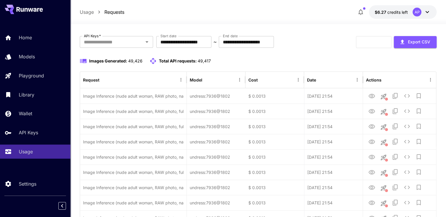
scroll to position [29, 0]
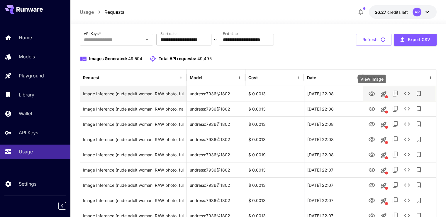
click at [368, 97] on icon "View Image" at bounding box center [371, 93] width 7 height 7
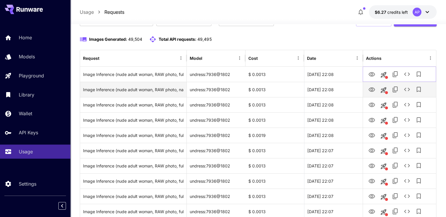
scroll to position [59, 0]
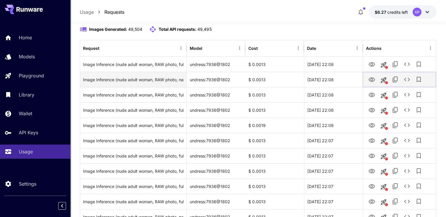
click at [371, 80] on icon "View Image" at bounding box center [371, 79] width 6 height 4
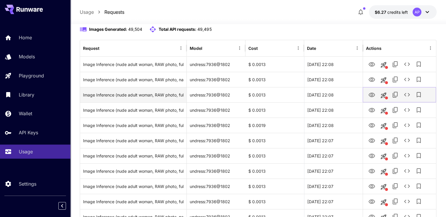
click at [374, 95] on icon "View Image" at bounding box center [371, 95] width 6 height 4
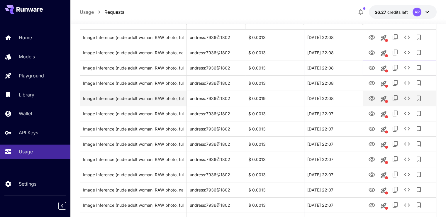
scroll to position [88, 0]
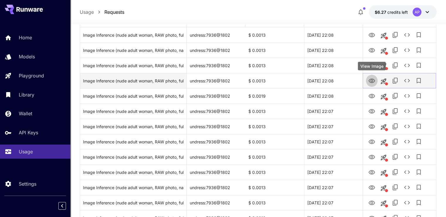
click at [374, 84] on icon "View Image" at bounding box center [371, 80] width 7 height 7
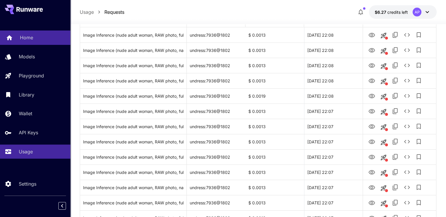
click at [32, 38] on p "Home" at bounding box center [26, 37] width 13 height 7
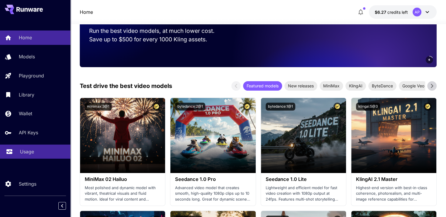
click at [40, 159] on link "Usage" at bounding box center [35, 151] width 70 height 14
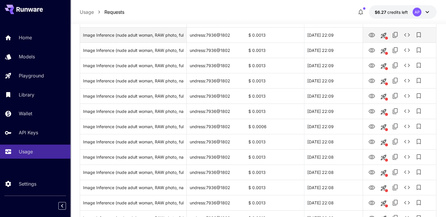
scroll to position [59, 0]
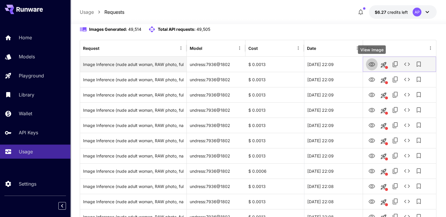
click at [368, 66] on icon "View Image" at bounding box center [371, 64] width 7 height 7
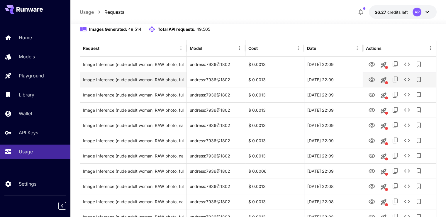
click at [368, 79] on icon "View Image" at bounding box center [371, 79] width 6 height 4
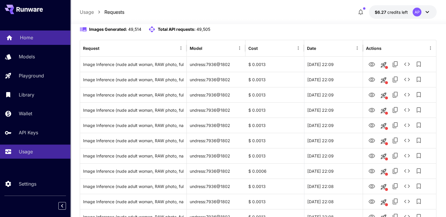
click at [36, 33] on link "Home" at bounding box center [35, 37] width 70 height 14
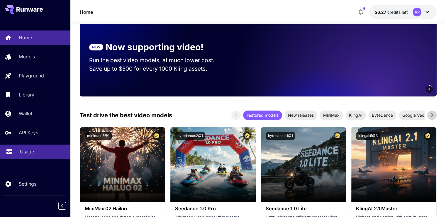
click at [26, 155] on p "Usage" at bounding box center [27, 151] width 14 height 7
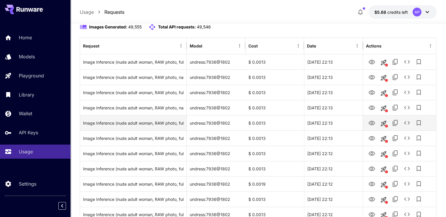
scroll to position [59, 0]
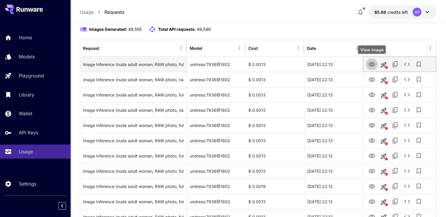
click at [369, 64] on icon "View Image" at bounding box center [371, 64] width 7 height 7
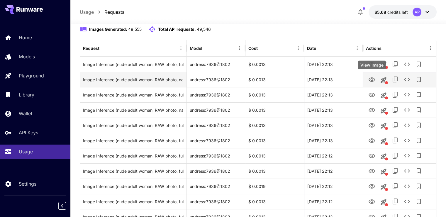
click at [370, 80] on icon "View Image" at bounding box center [371, 79] width 6 height 4
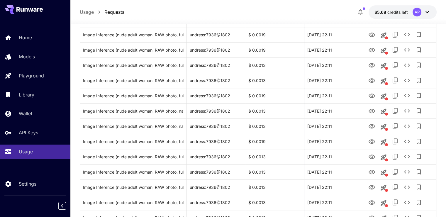
scroll to position [322, 0]
